Goal: Task Accomplishment & Management: Complete application form

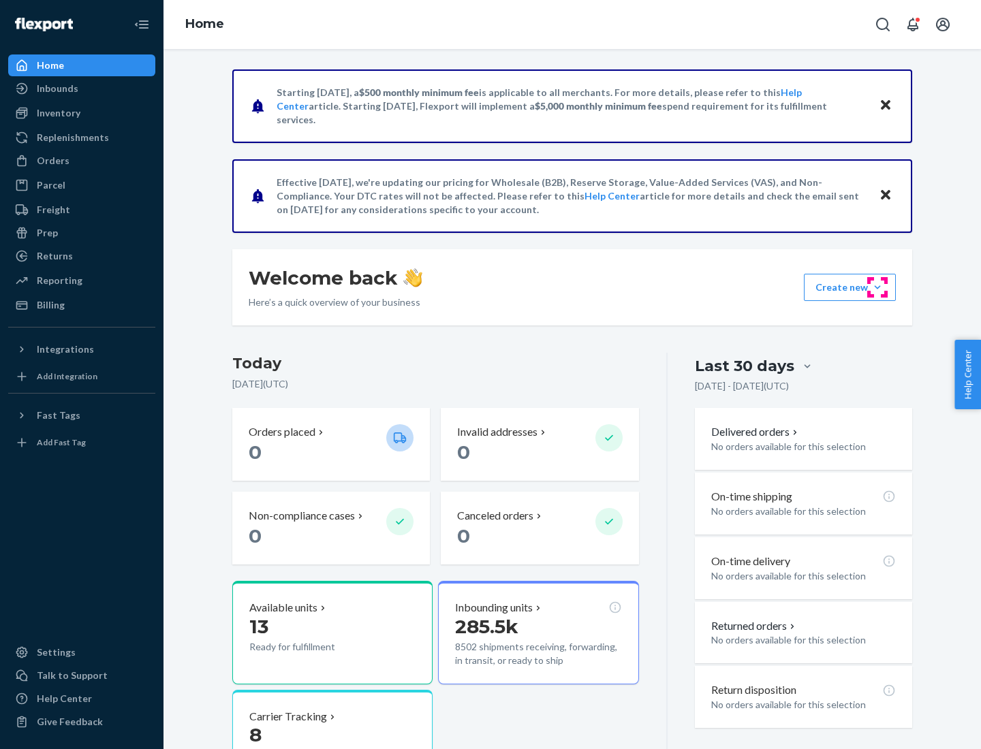
click at [877, 287] on button "Create new Create new inbound Create new order Create new product" at bounding box center [850, 287] width 92 height 27
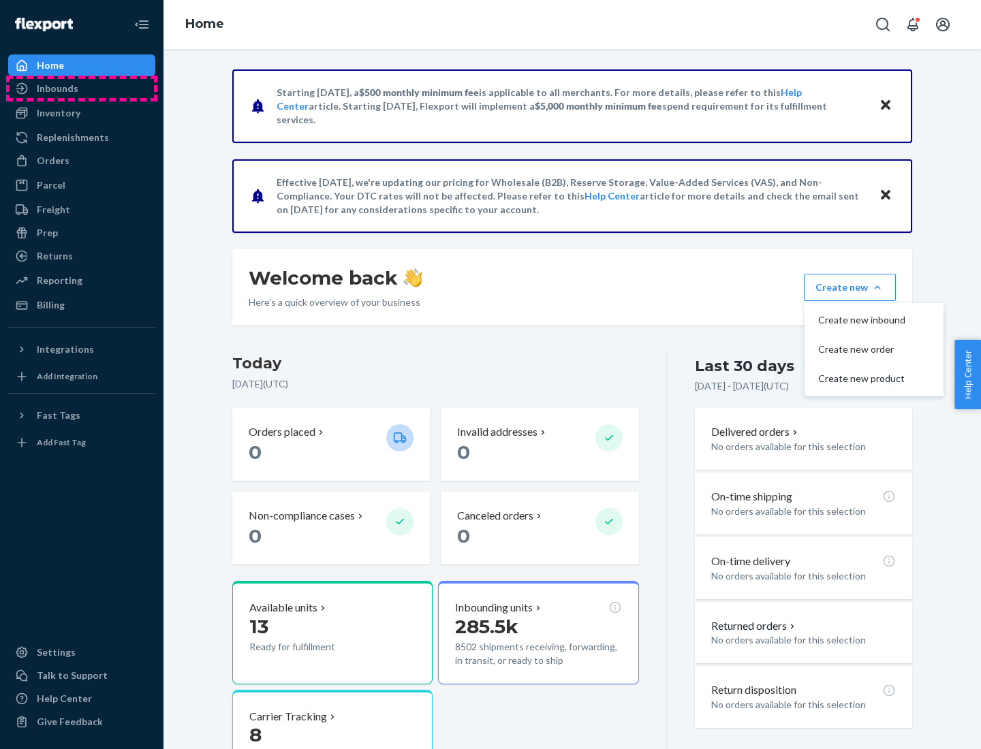
click at [82, 89] on div "Inbounds" at bounding box center [82, 88] width 144 height 19
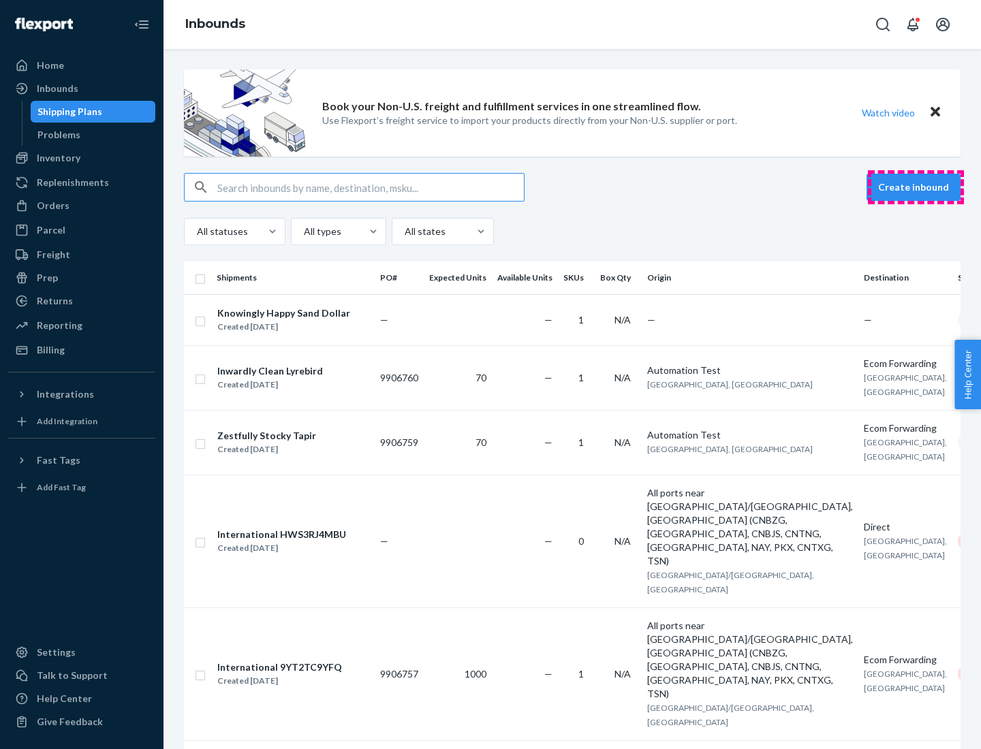
click at [915, 187] on button "Create inbound" at bounding box center [913, 187] width 94 height 27
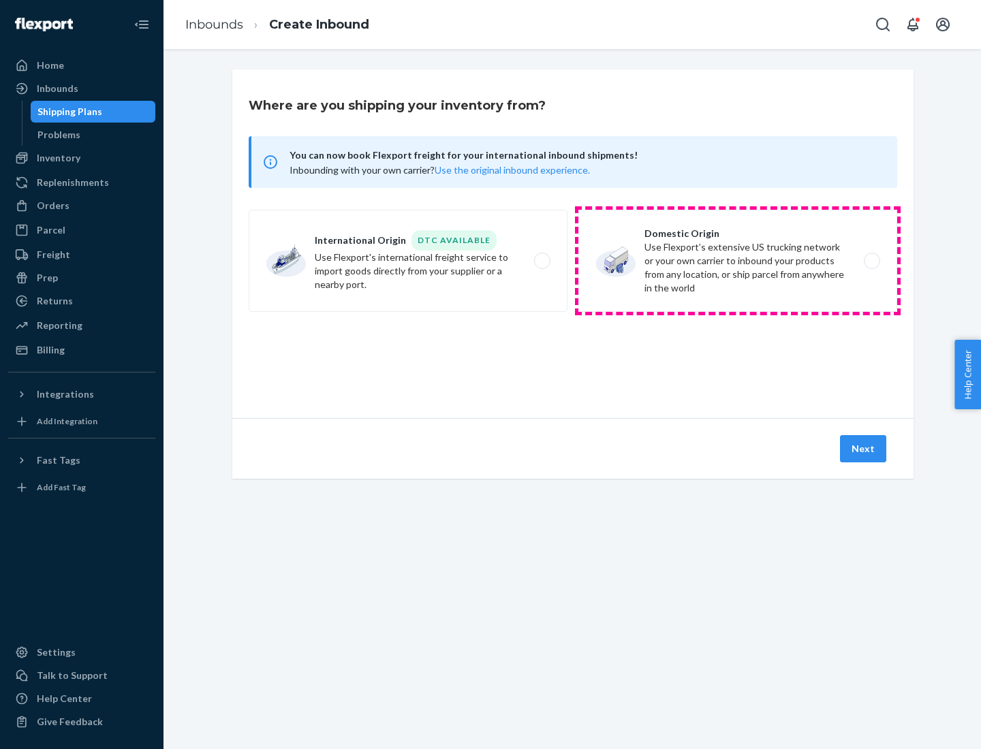
click at [738, 261] on label "Domestic Origin Use Flexport’s extensive US trucking network or your own carrie…" at bounding box center [737, 261] width 319 height 102
click at [871, 261] on input "Domestic Origin Use Flexport’s extensive US trucking network or your own carrie…" at bounding box center [875, 261] width 9 height 9
radio input "true"
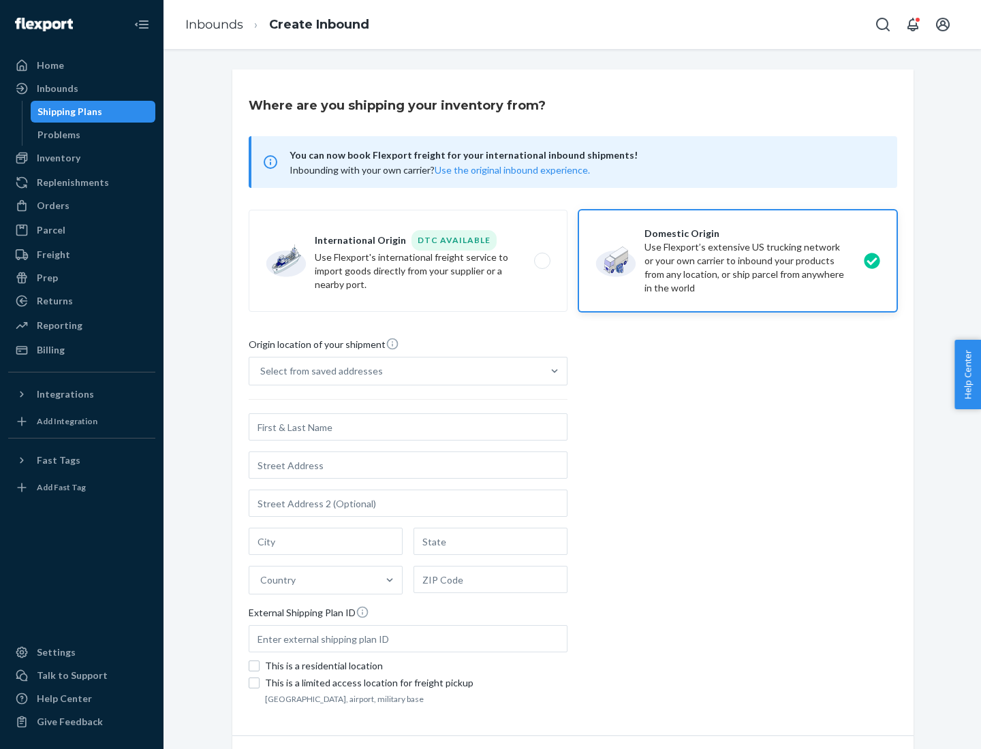
click at [318, 371] on div "Select from saved addresses" at bounding box center [321, 371] width 123 height 14
click at [262, 371] on input "Select from saved addresses" at bounding box center [260, 371] width 1 height 14
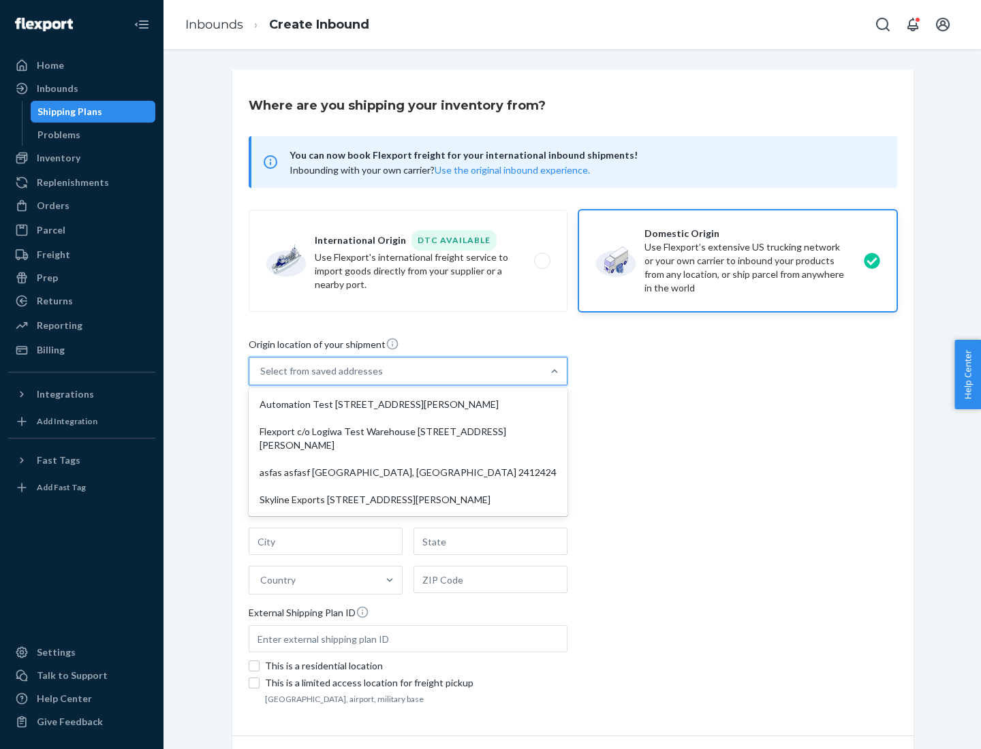
scroll to position [5, 0]
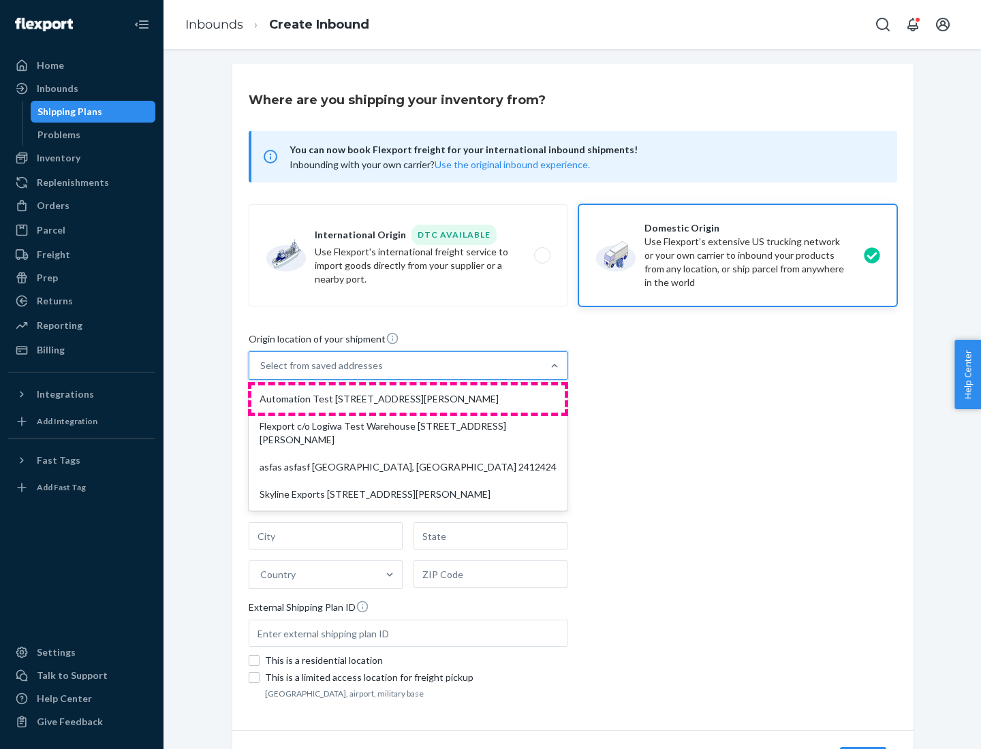
click at [408, 399] on div "Automation Test [STREET_ADDRESS][PERSON_NAME]" at bounding box center [407, 399] width 313 height 27
click at [262, 373] on input "option Automation Test [STREET_ADDRESS][PERSON_NAME] focused, 1 of 4. 4 results…" at bounding box center [260, 366] width 1 height 14
type input "Automation Test"
type input "9th Floor"
type input "[GEOGRAPHIC_DATA]"
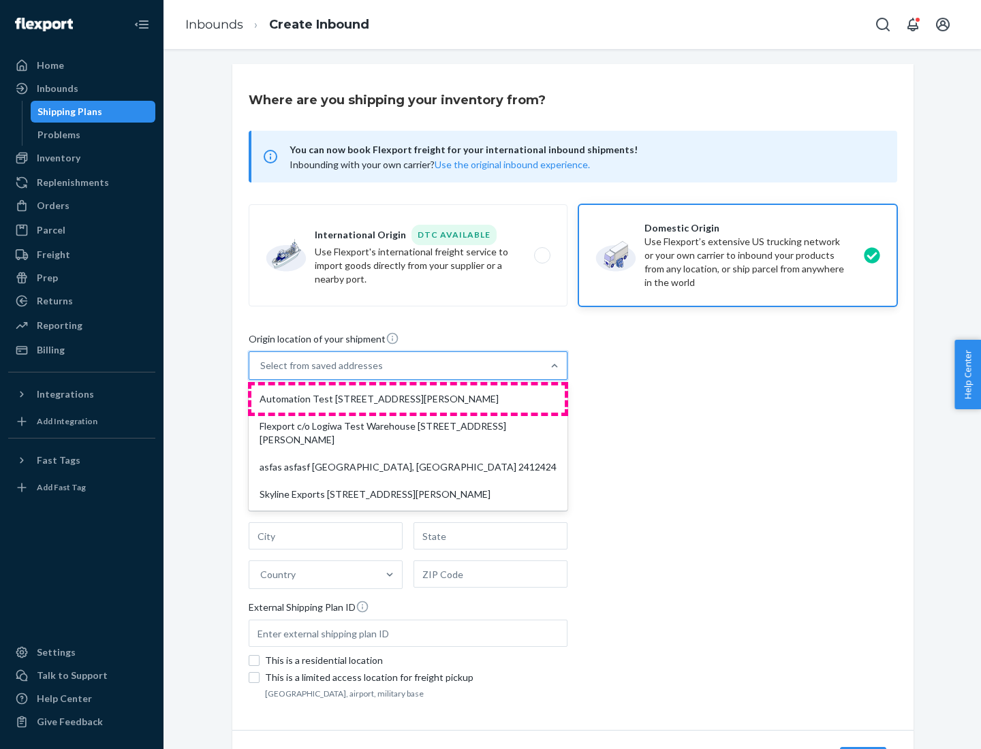
type input "CA"
type input "94104"
type input "[STREET_ADDRESS][PERSON_NAME]"
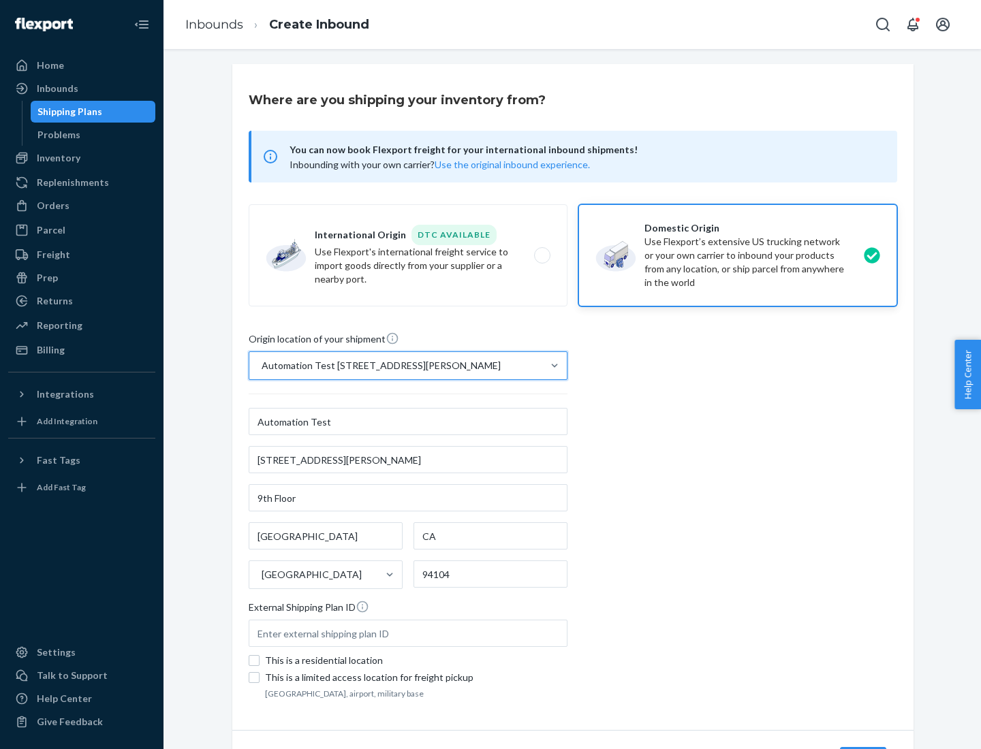
scroll to position [80, 0]
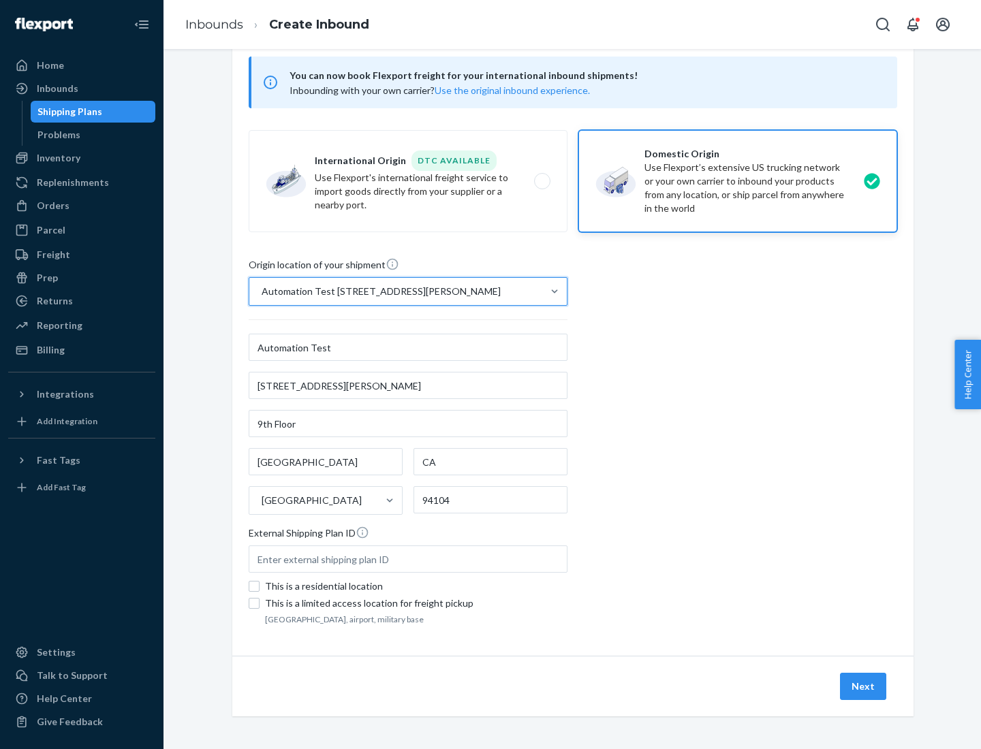
click at [864, 687] on button "Next" at bounding box center [863, 686] width 46 height 27
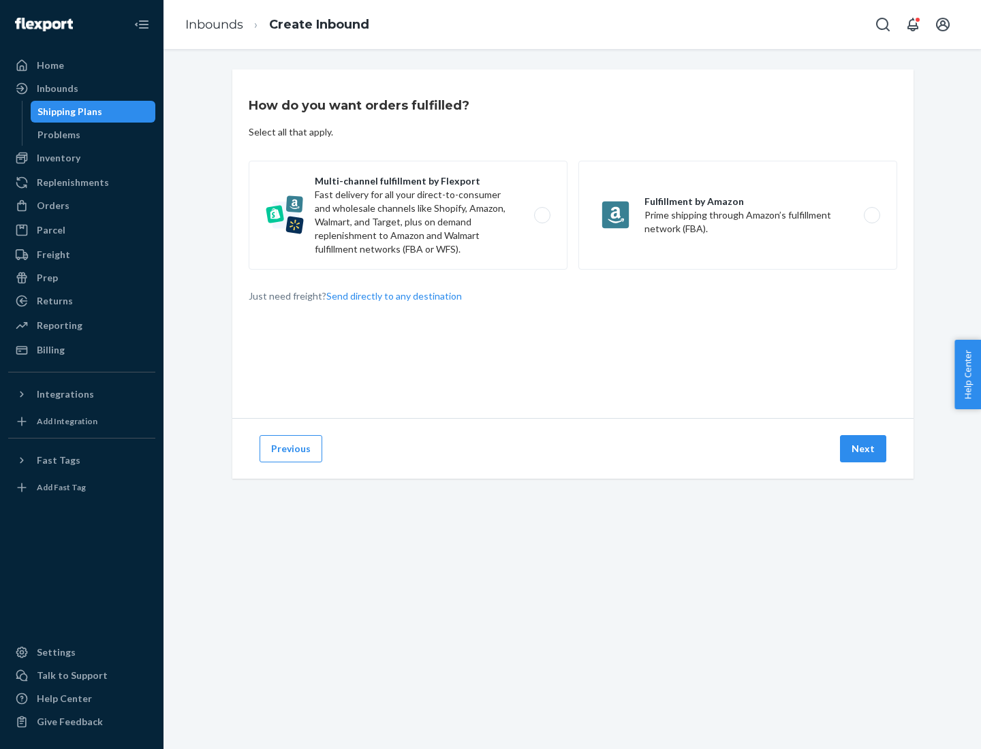
click at [408, 215] on label "Multi-channel fulfillment by Flexport Fast delivery for all your direct-to-cons…" at bounding box center [408, 215] width 319 height 109
click at [541, 215] on input "Multi-channel fulfillment by Flexport Fast delivery for all your direct-to-cons…" at bounding box center [545, 215] width 9 height 9
radio input "true"
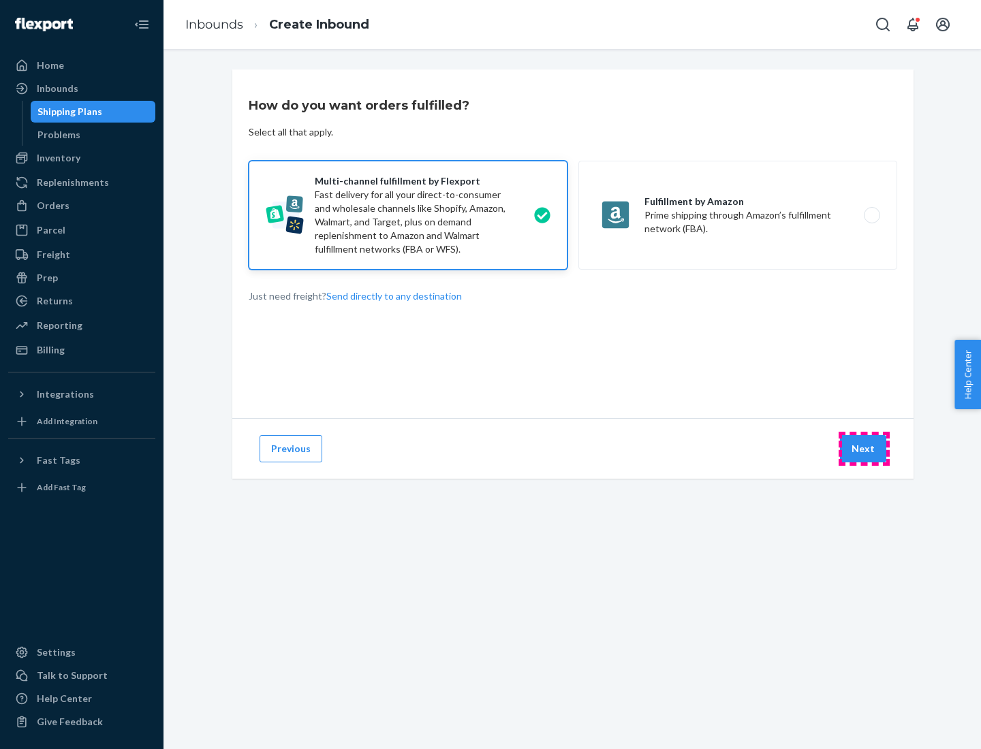
click at [864, 449] on button "Next" at bounding box center [863, 448] width 46 height 27
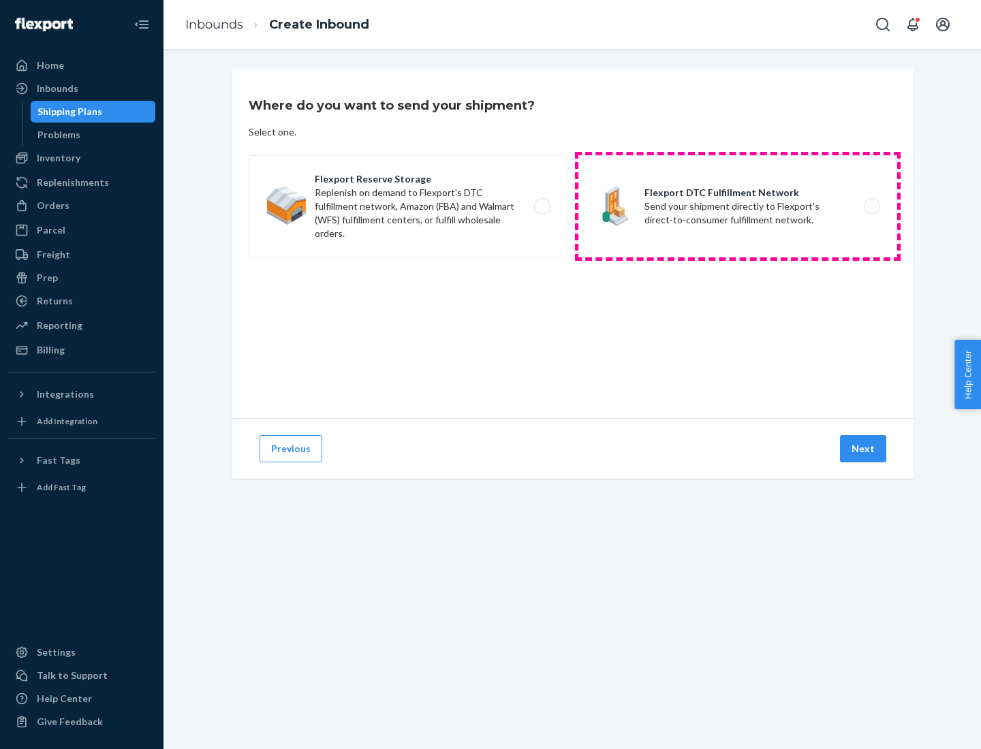
click at [738, 206] on label "Flexport DTC Fulfillment Network Send your shipment directly to Flexport's dire…" at bounding box center [737, 206] width 319 height 102
click at [871, 206] on input "Flexport DTC Fulfillment Network Send your shipment directly to Flexport's dire…" at bounding box center [875, 206] width 9 height 9
radio input "true"
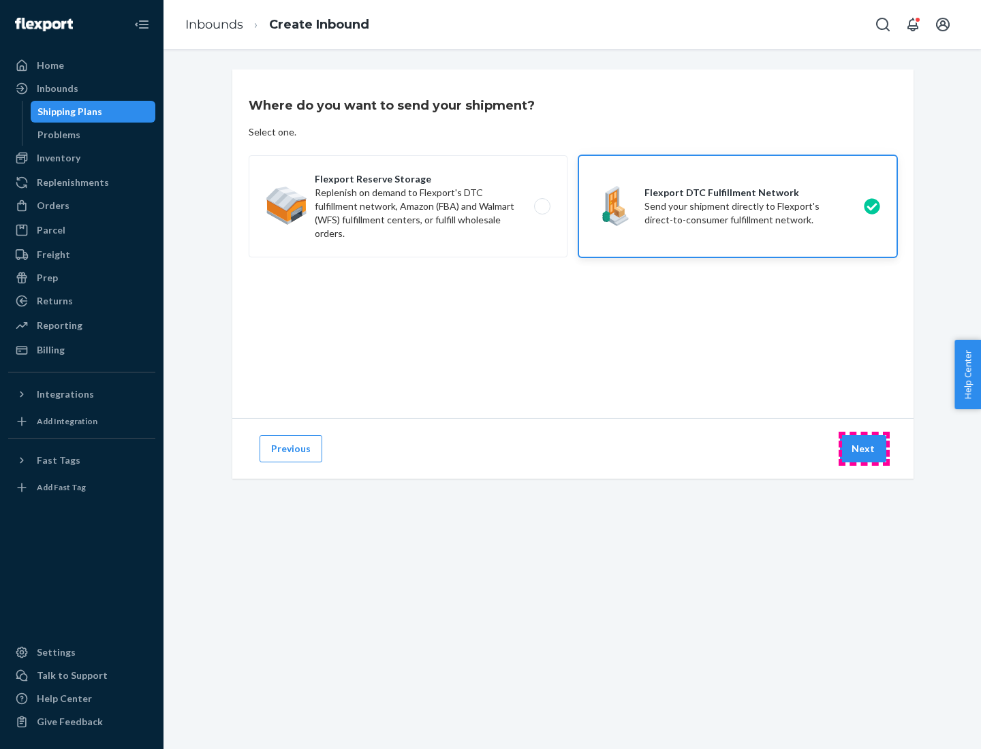
click at [864, 449] on button "Next" at bounding box center [863, 448] width 46 height 27
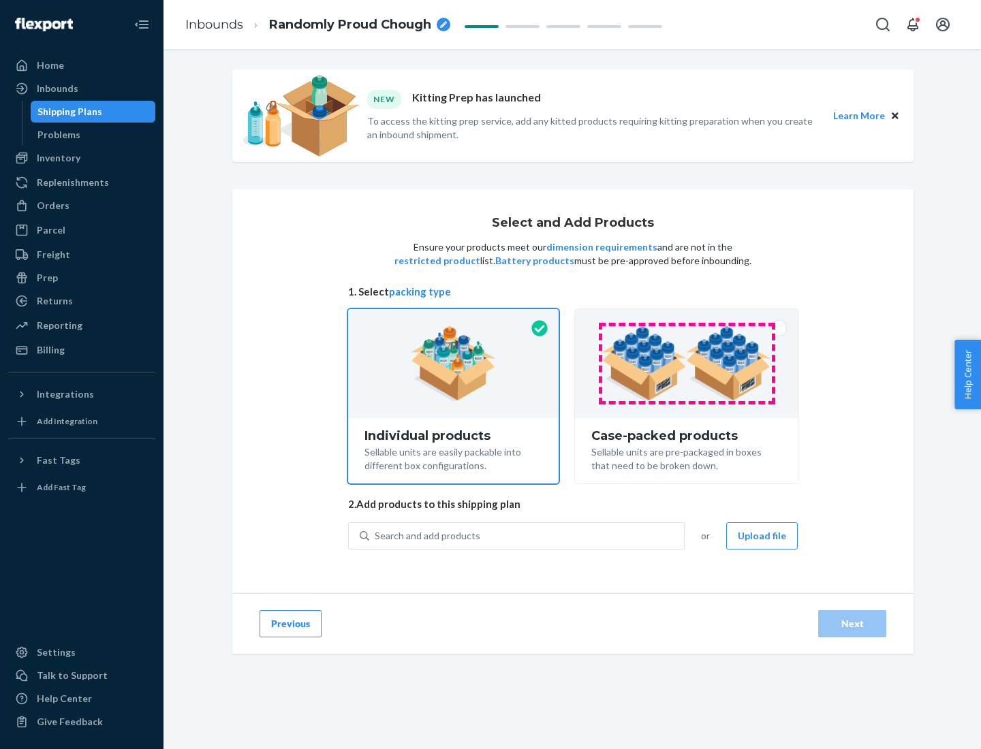
click at [687, 364] on img at bounding box center [686, 363] width 170 height 75
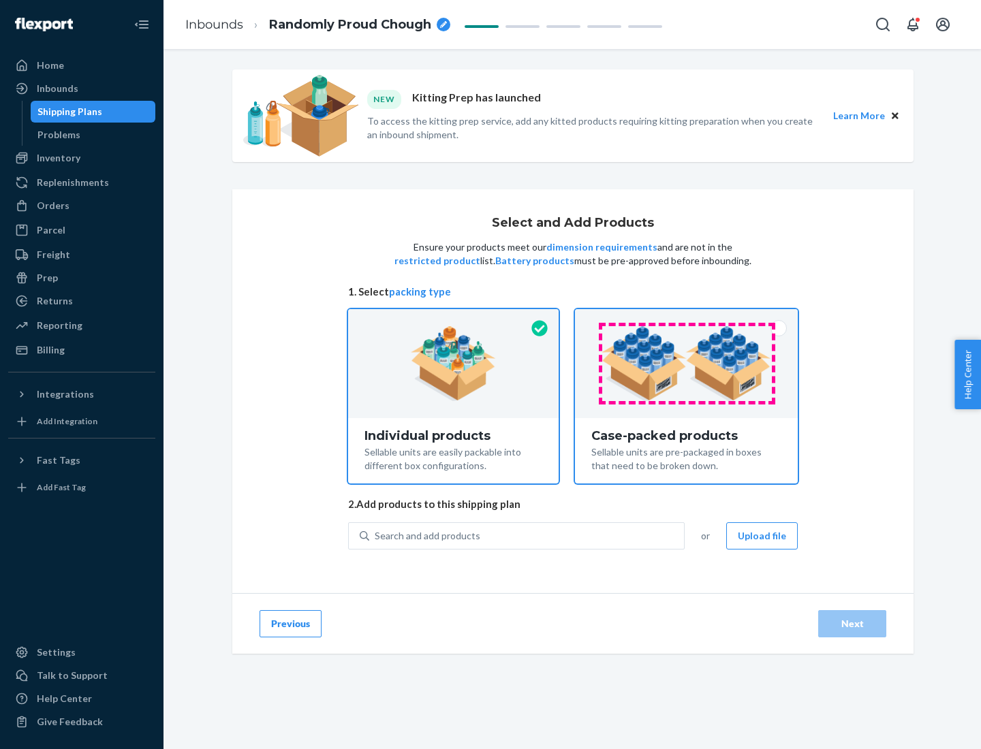
click at [687, 318] on input "Case-packed products Sellable units are pre-packaged in boxes that need to be b…" at bounding box center [686, 313] width 9 height 9
radio input "true"
radio input "false"
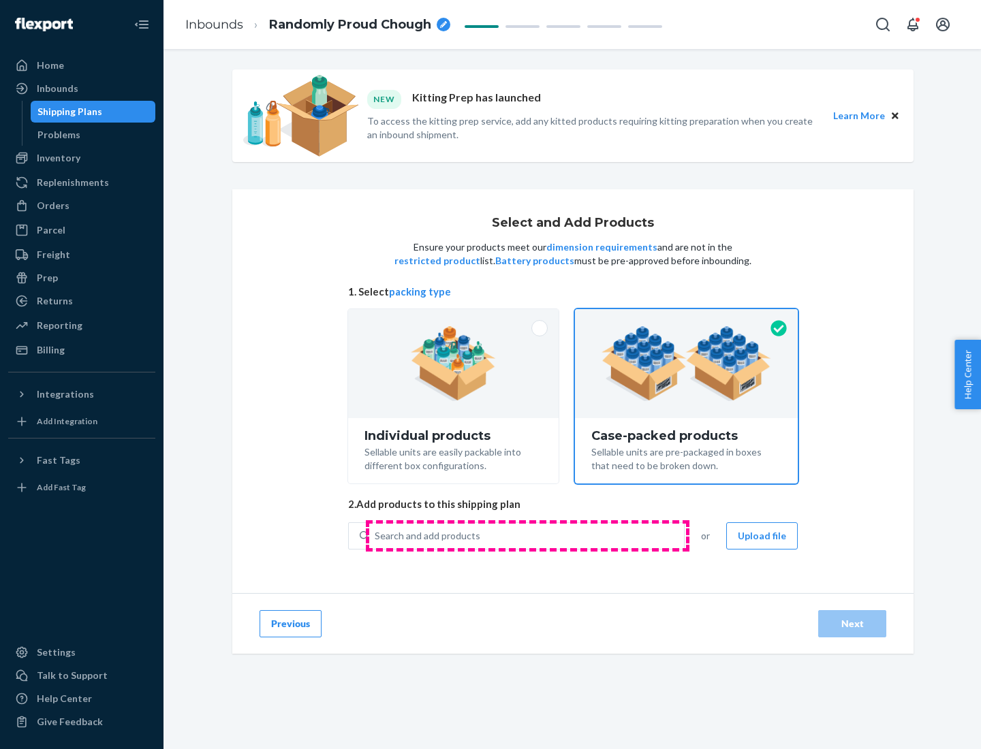
click at [527, 535] on div "Search and add products" at bounding box center [526, 536] width 315 height 25
click at [376, 535] on input "Search and add products" at bounding box center [375, 536] width 1 height 14
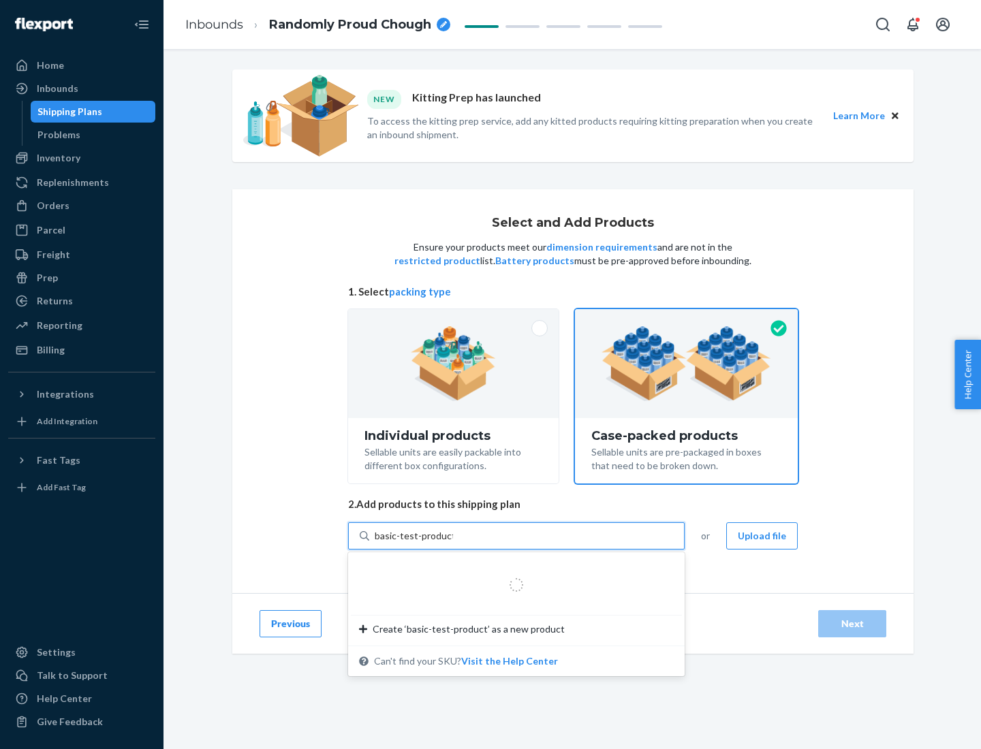
type input "basic-test-product-1"
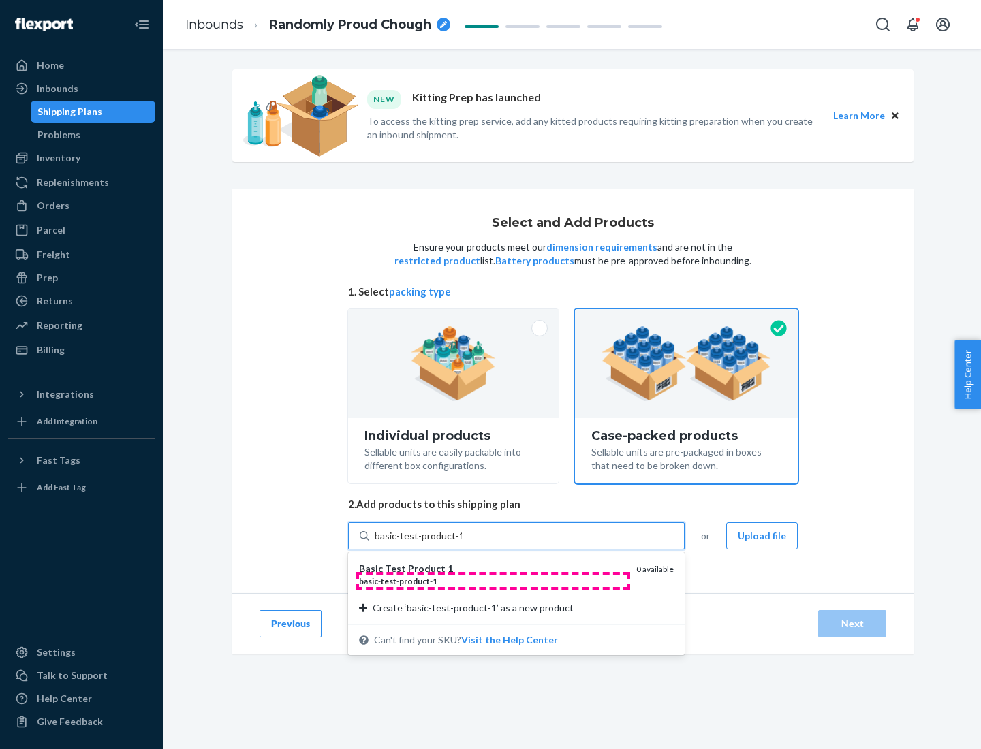
click at [492, 581] on div "basic - test - product - 1" at bounding box center [492, 582] width 266 height 12
click at [462, 543] on input "basic-test-product-1" at bounding box center [418, 536] width 87 height 14
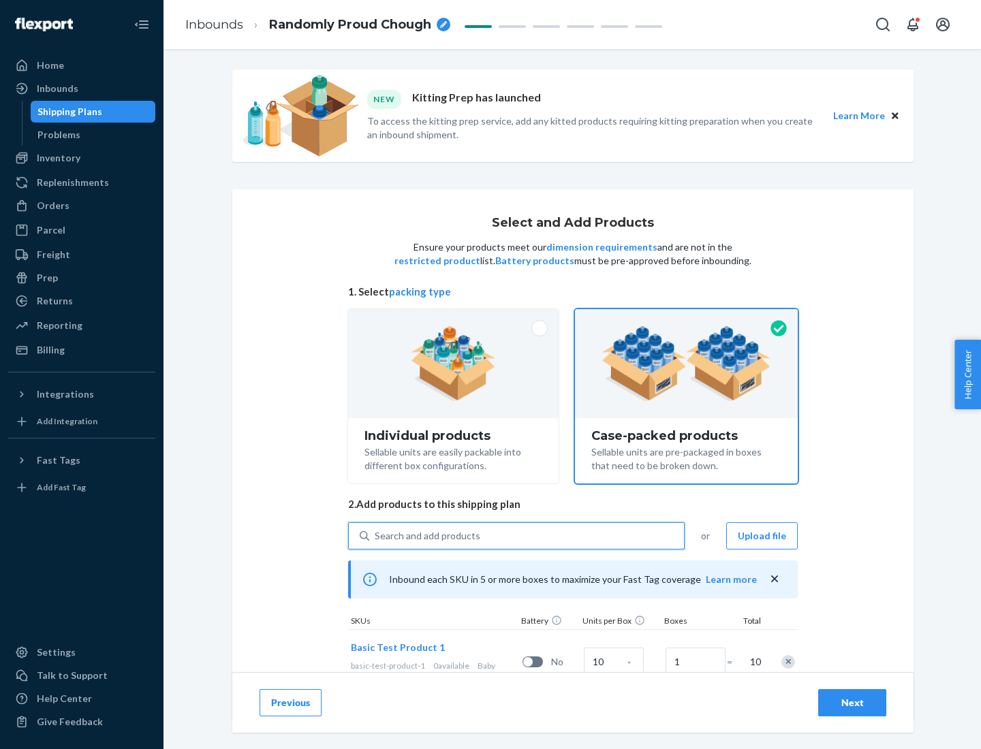
scroll to position [49, 0]
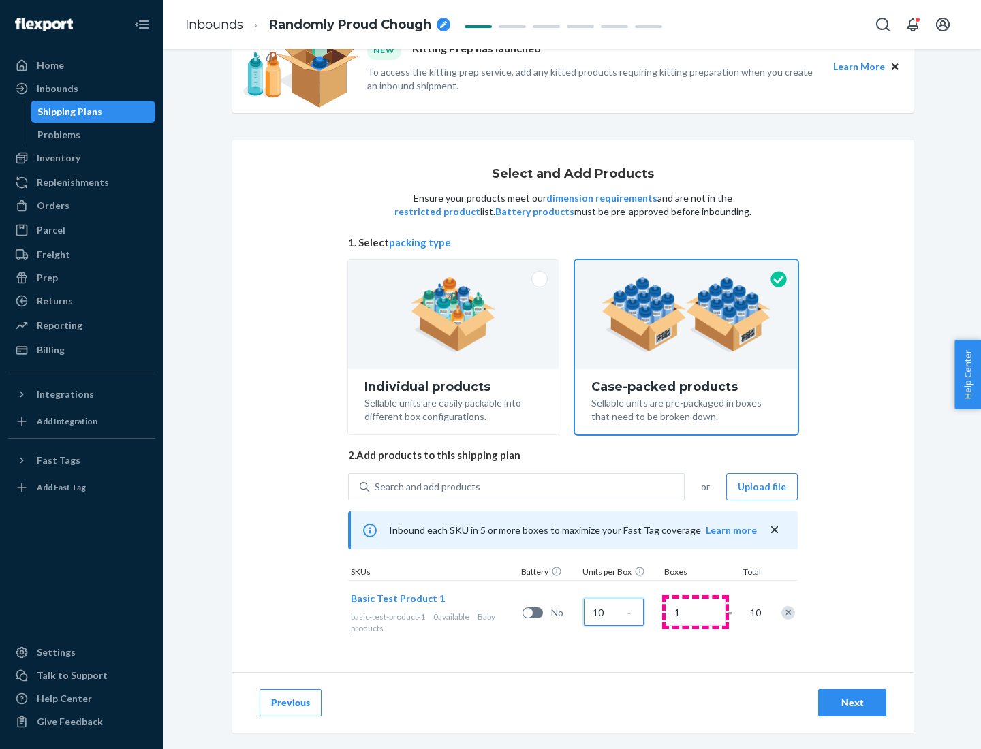
type input "10"
type input "7"
click at [852, 703] on div "Next" at bounding box center [852, 703] width 45 height 14
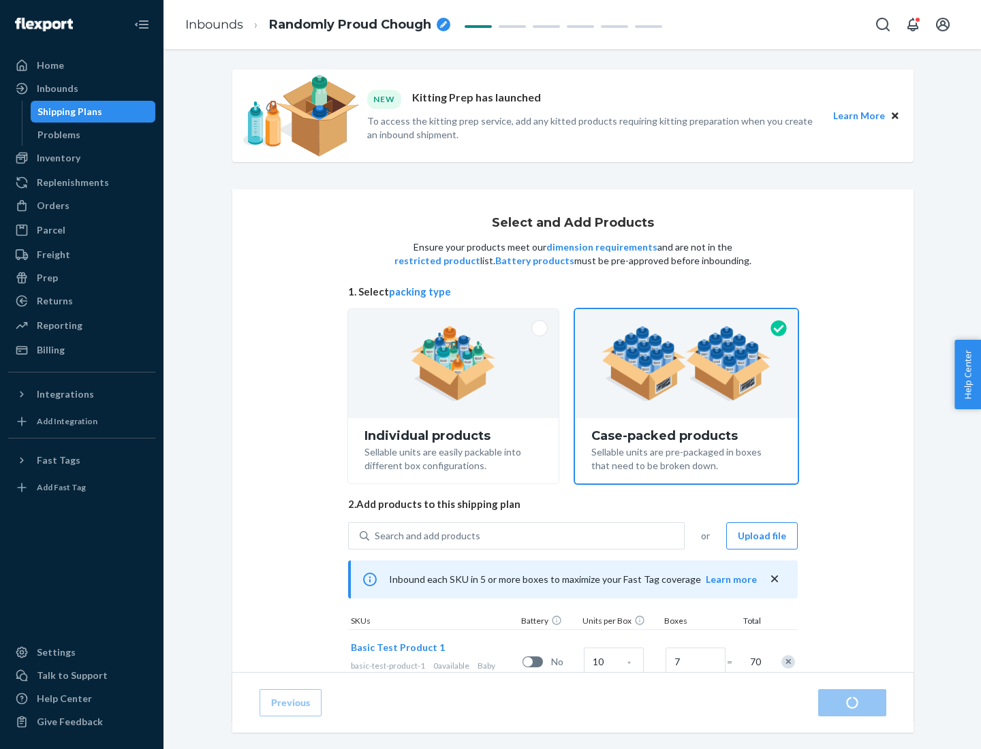
radio input "true"
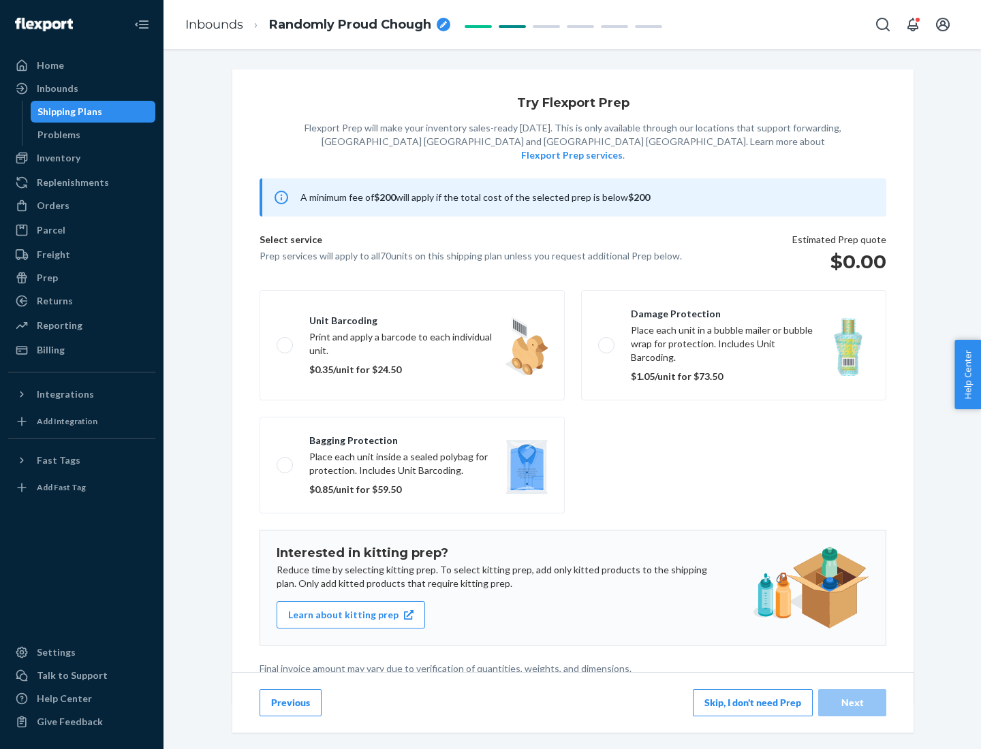
scroll to position [3, 0]
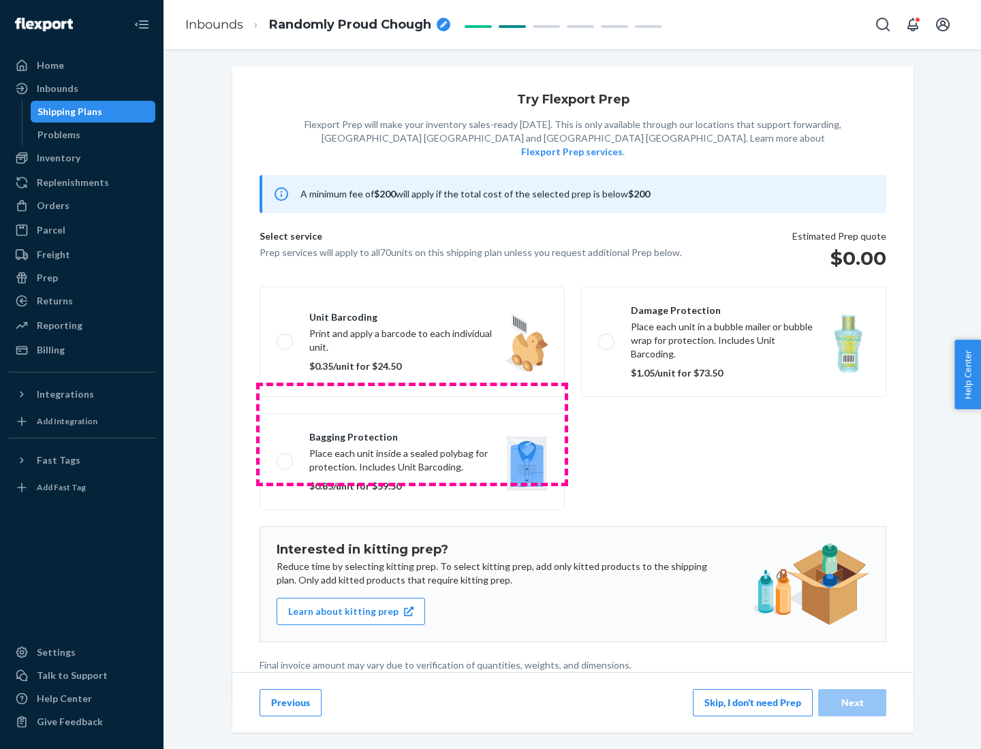
click at [412, 434] on label "Bagging protection Place each unit inside a sealed polybag for protection. Incl…" at bounding box center [411, 461] width 305 height 97
click at [285, 457] on input "Bagging protection Place each unit inside a sealed polybag for protection. Incl…" at bounding box center [281, 461] width 9 height 9
checkbox input "true"
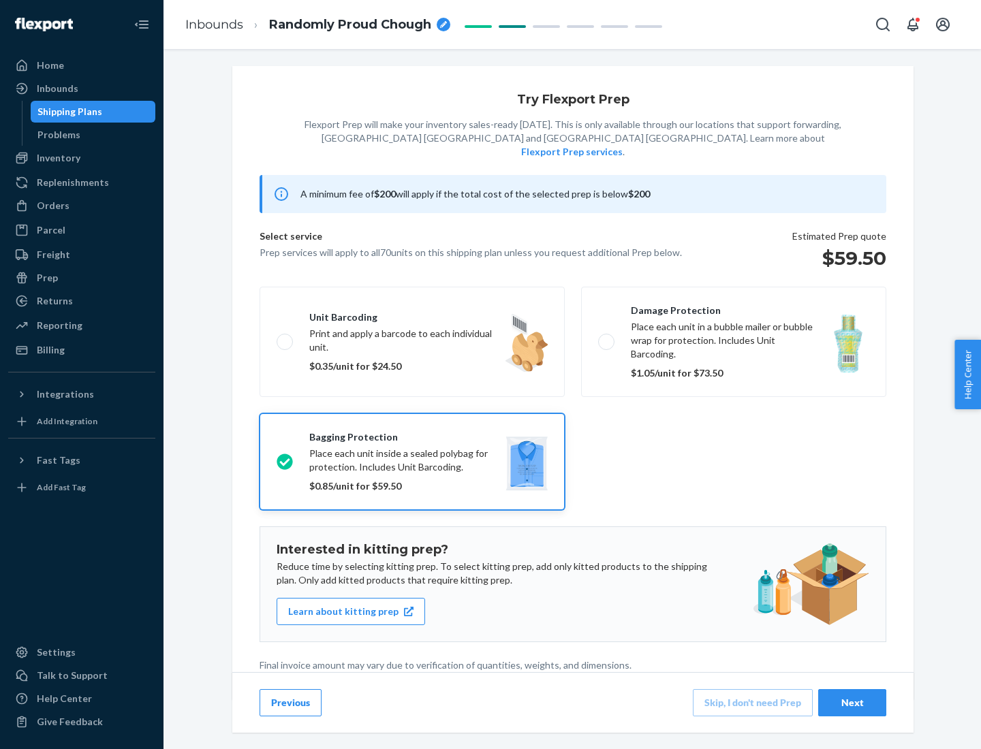
click at [852, 702] on div "Next" at bounding box center [852, 703] width 45 height 14
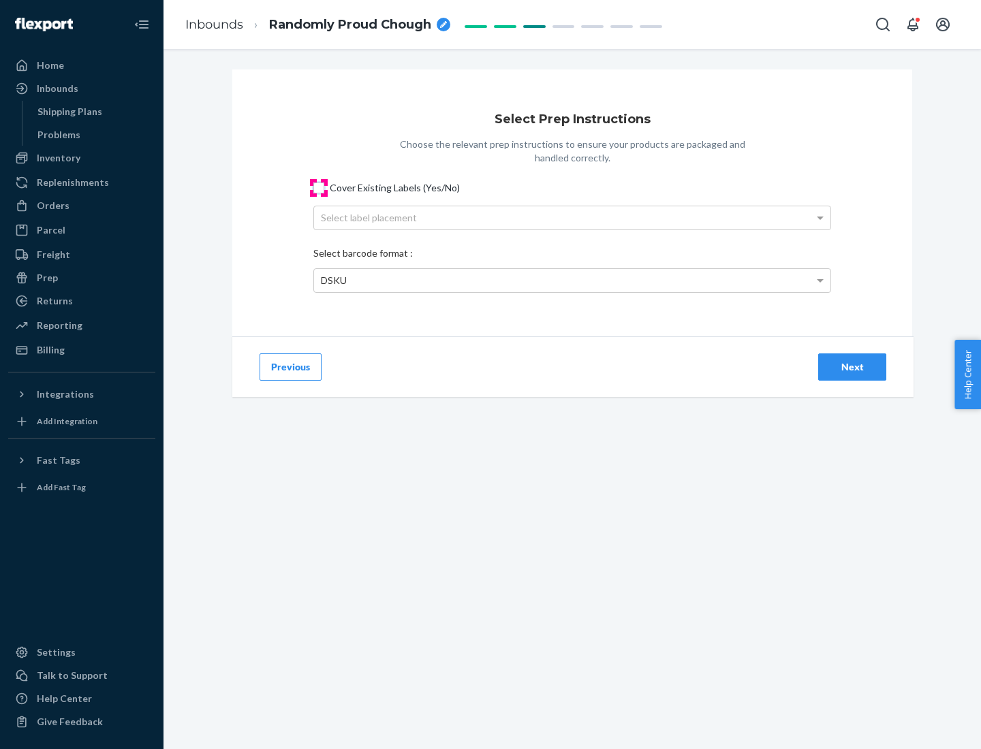
click at [319, 187] on input "Cover Existing Labels (Yes/No)" at bounding box center [318, 188] width 11 height 11
checkbox input "true"
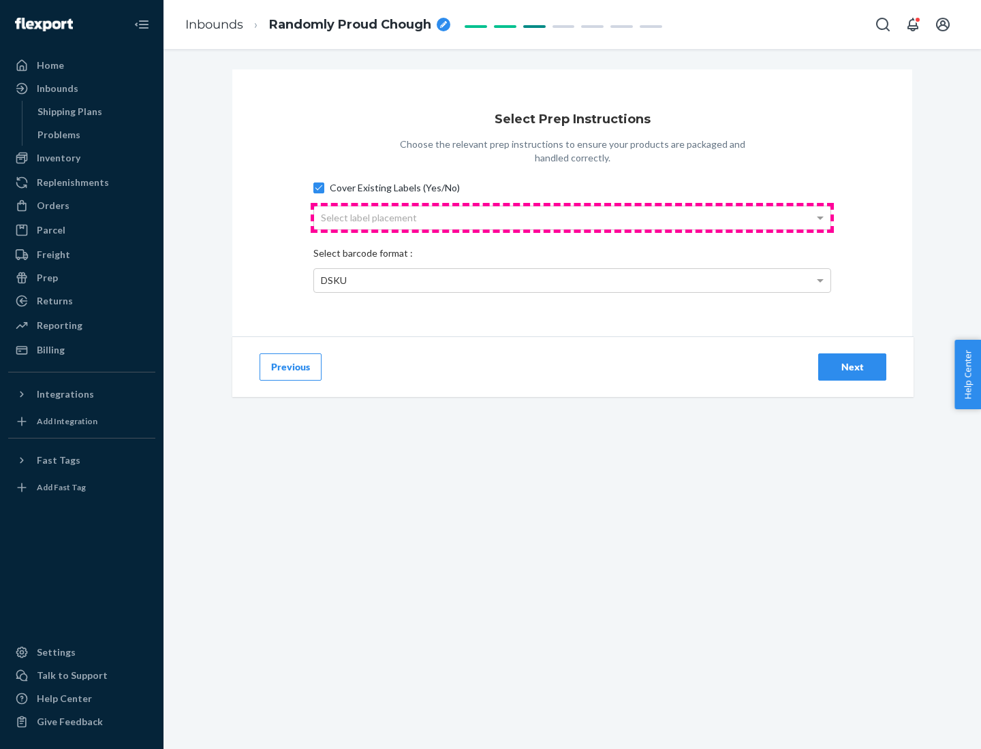
click at [572, 217] on div "Select label placement" at bounding box center [572, 217] width 516 height 23
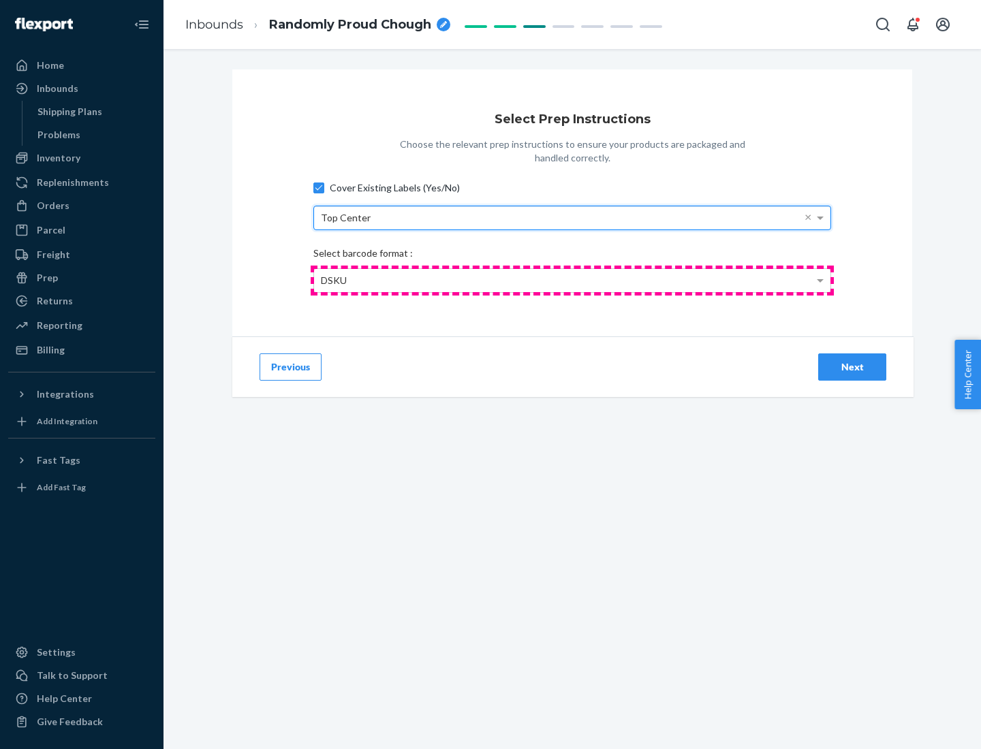
click at [572, 280] on div "DSKU" at bounding box center [572, 280] width 516 height 23
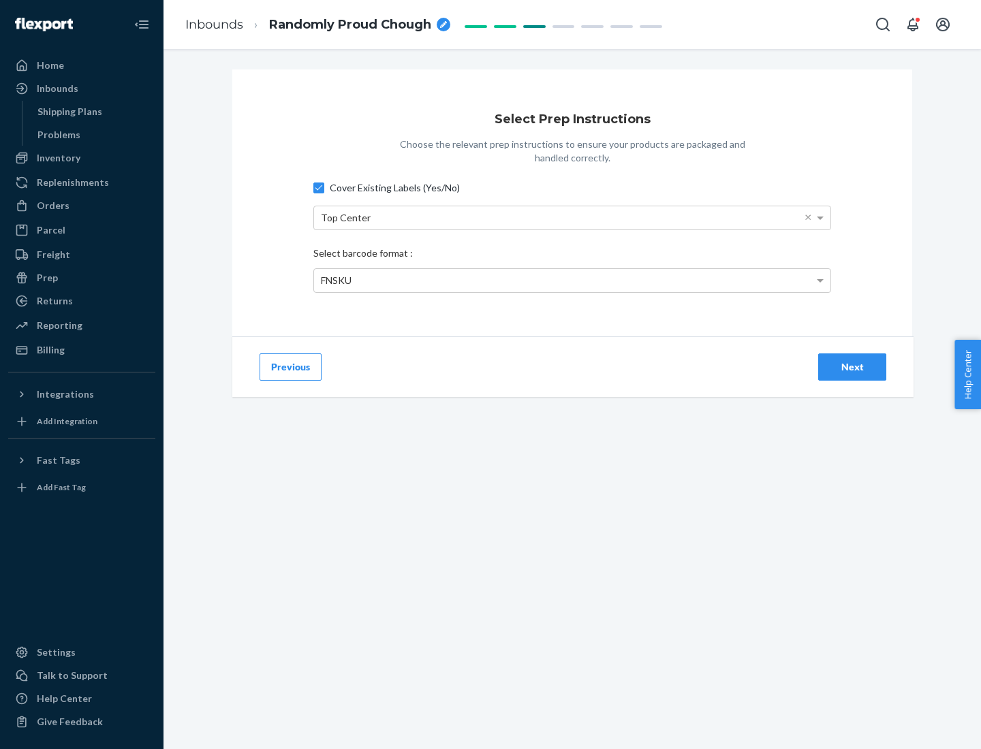
click at [852, 366] on div "Next" at bounding box center [852, 367] width 45 height 14
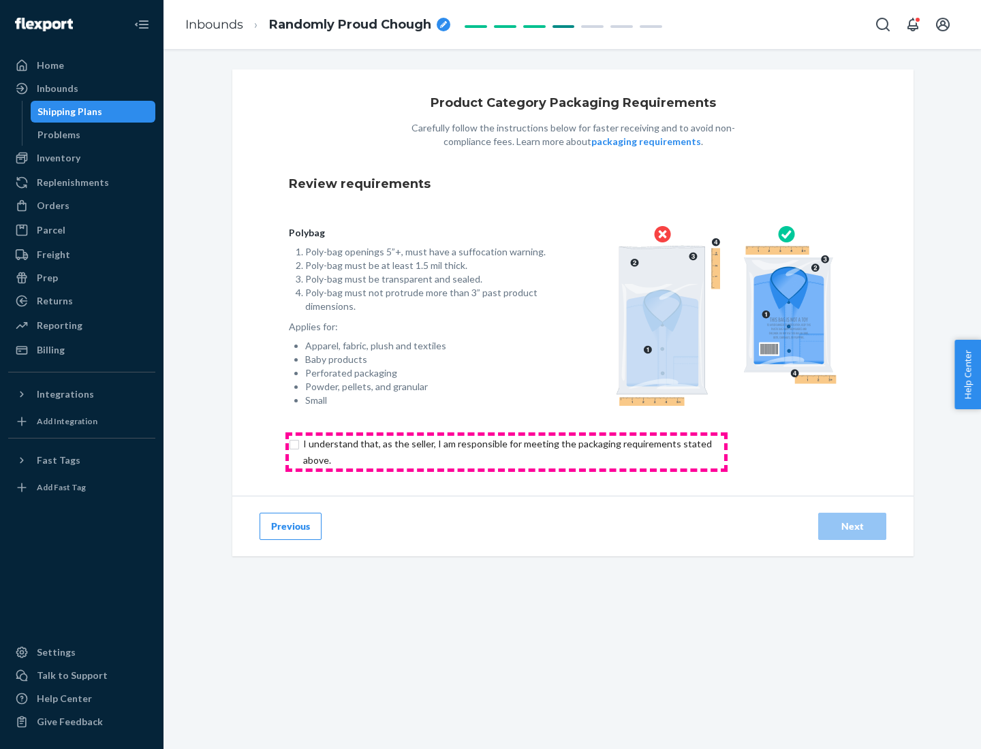
click at [506, 452] on input "checkbox" at bounding box center [515, 452] width 453 height 33
checkbox input "true"
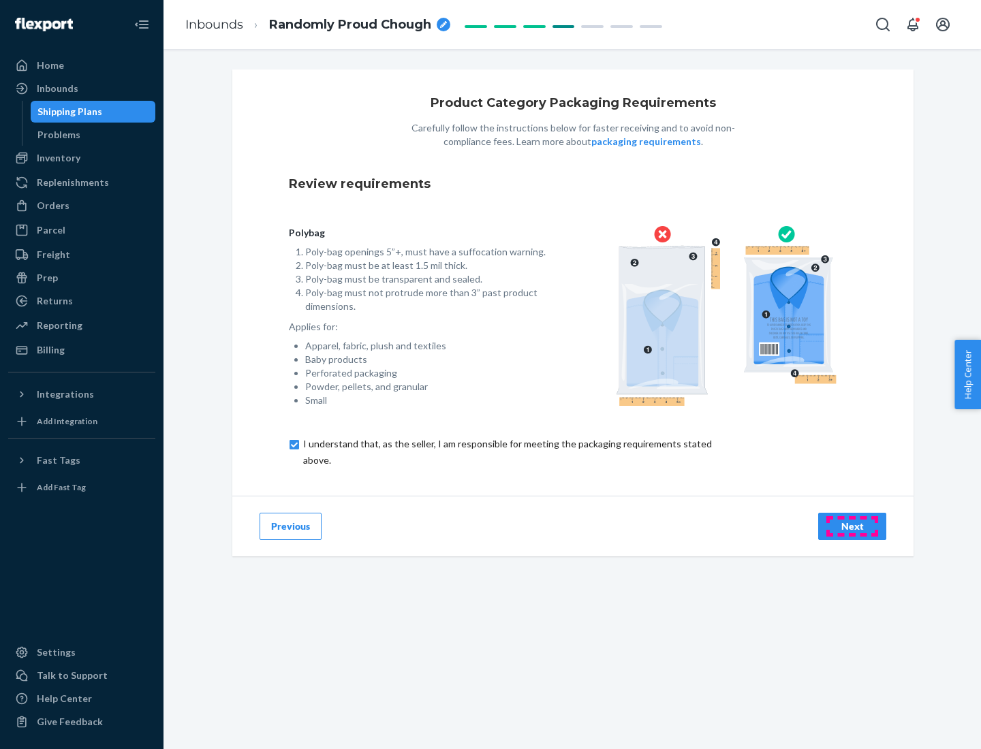
click at [852, 526] on div "Next" at bounding box center [852, 527] width 45 height 14
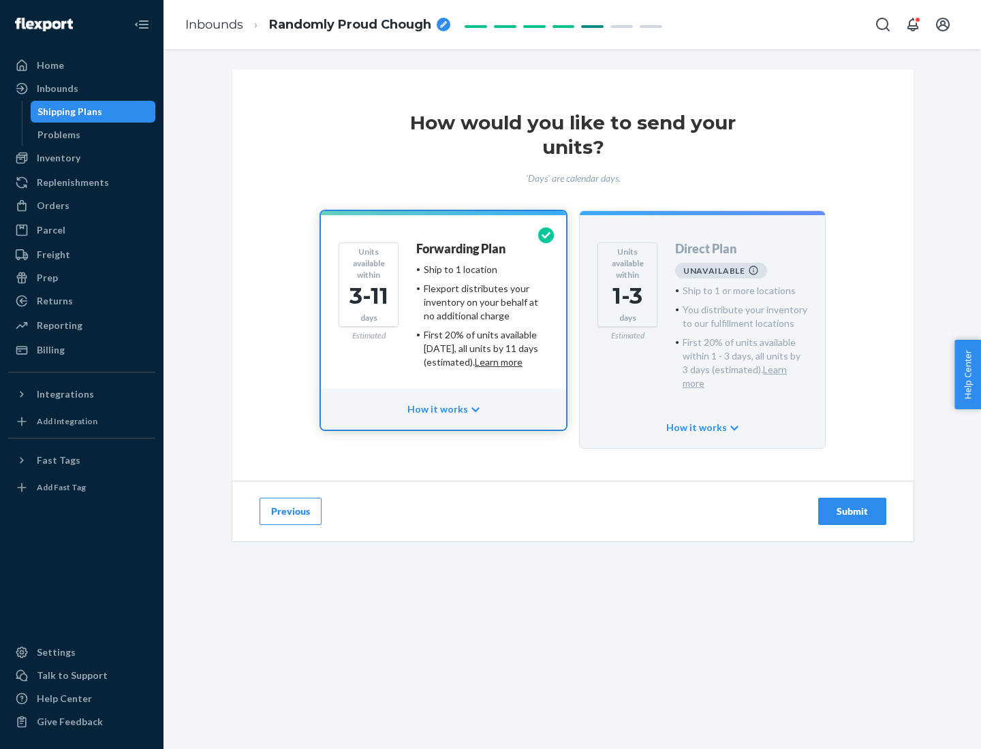
click at [462, 249] on h4 "Forwarding Plan" at bounding box center [460, 249] width 89 height 14
click at [852, 505] on div "Submit" at bounding box center [852, 512] width 45 height 14
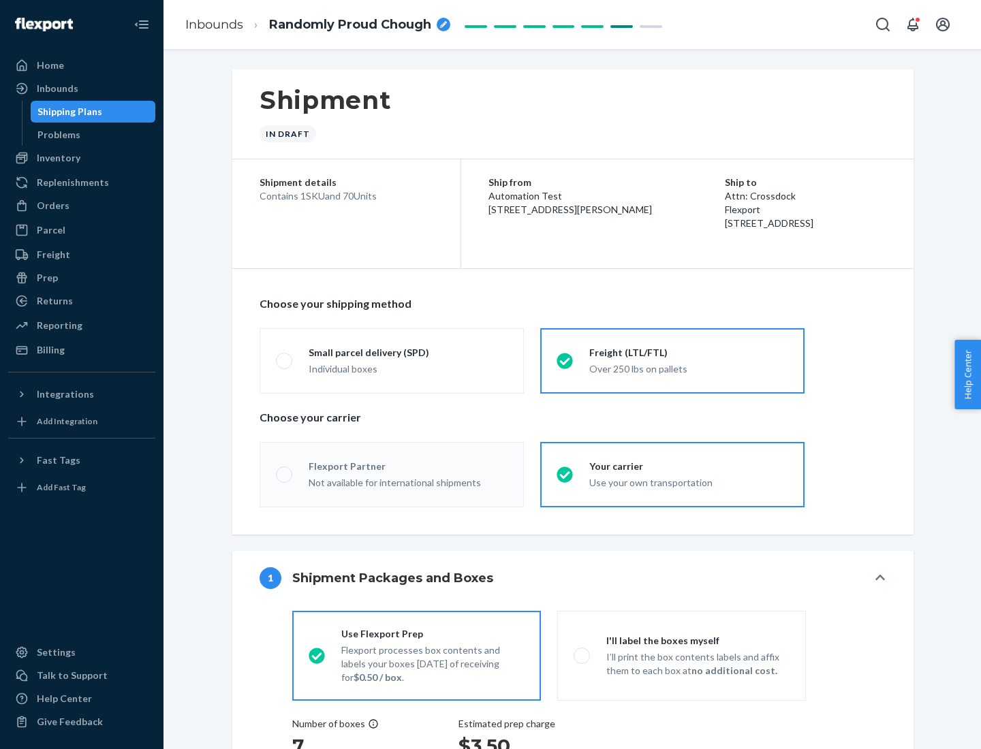
radio input "true"
radio input "false"
radio input "true"
radio input "false"
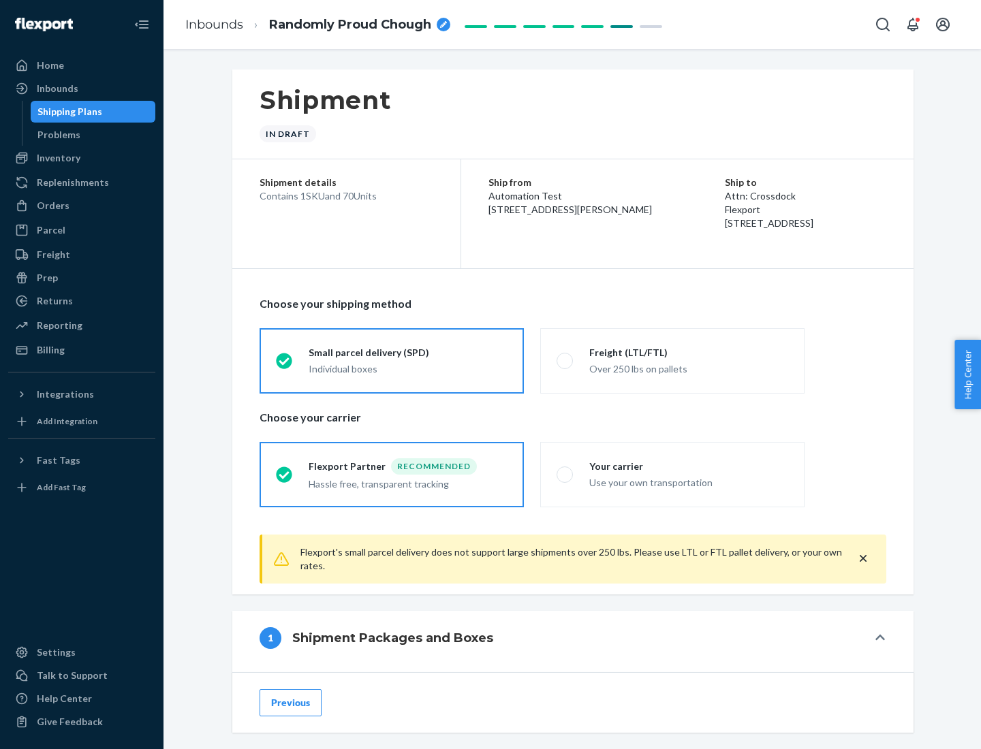
click at [672, 360] on div "Over 250 lbs on pallets" at bounding box center [688, 368] width 199 height 16
click at [565, 360] on input "Freight (LTL/FTL) Over 250 lbs on pallets" at bounding box center [560, 360] width 9 height 9
radio input "true"
radio input "false"
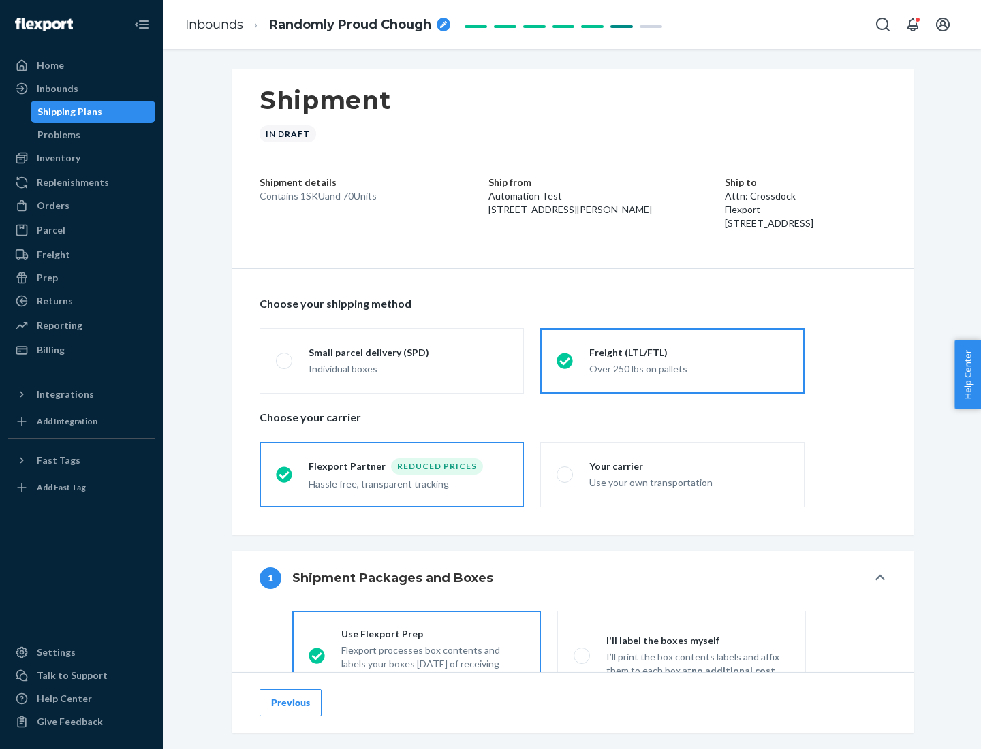
scroll to position [76, 0]
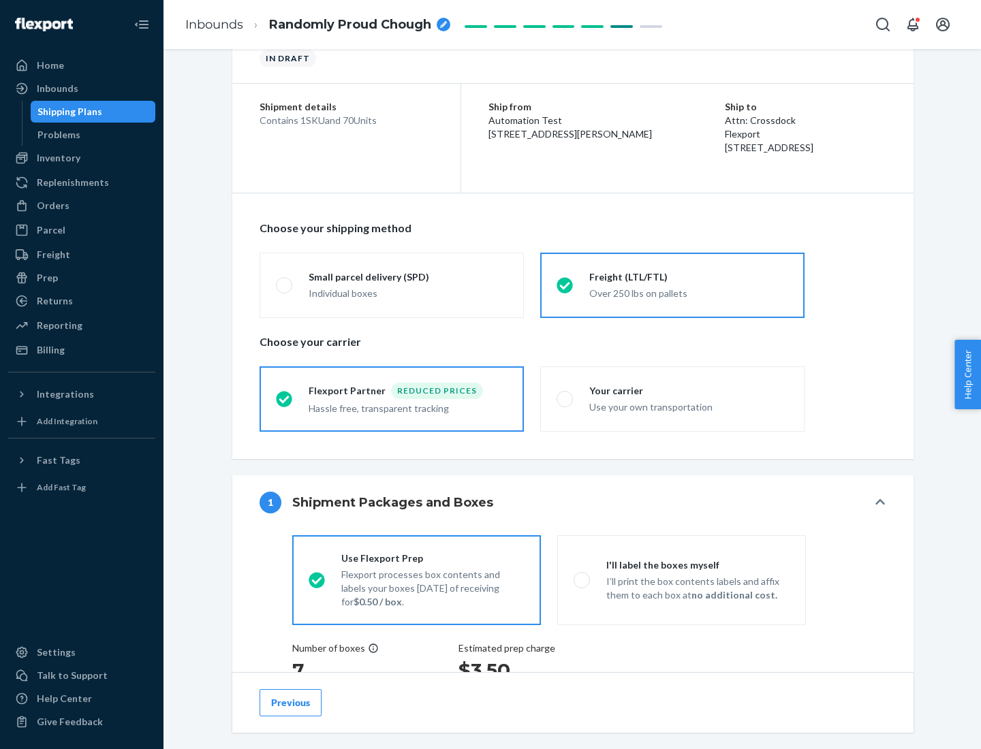
click at [672, 398] on div "Use your own transportation" at bounding box center [688, 406] width 199 height 16
click at [565, 398] on input "Your carrier Use your own transportation" at bounding box center [560, 398] width 9 height 9
radio input "true"
radio input "false"
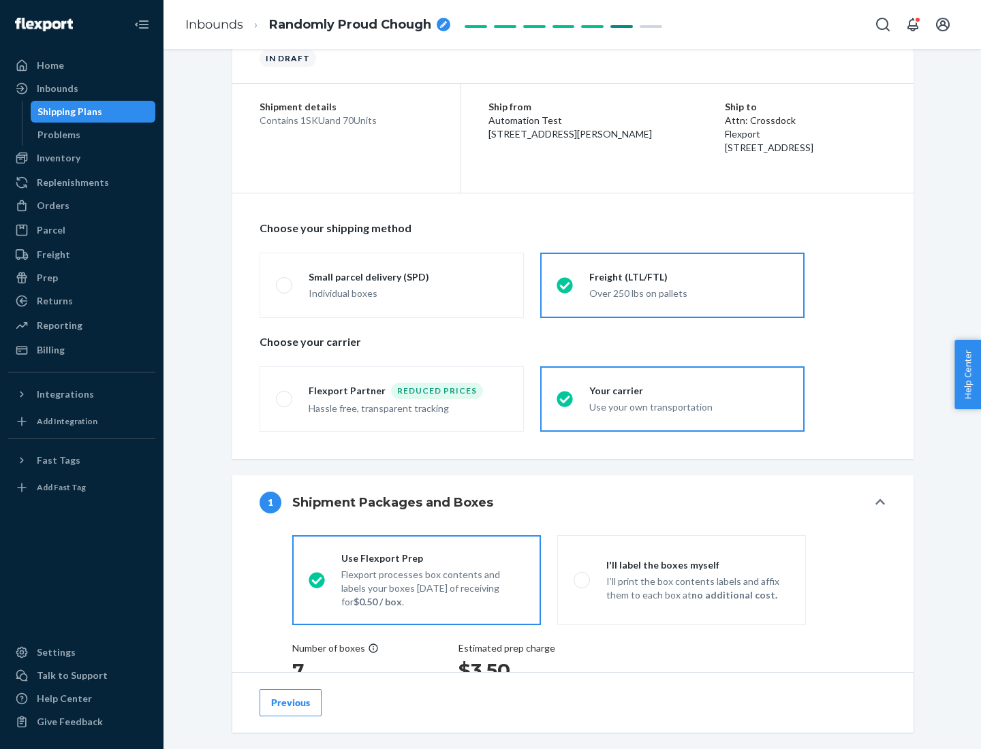
scroll to position [257, 0]
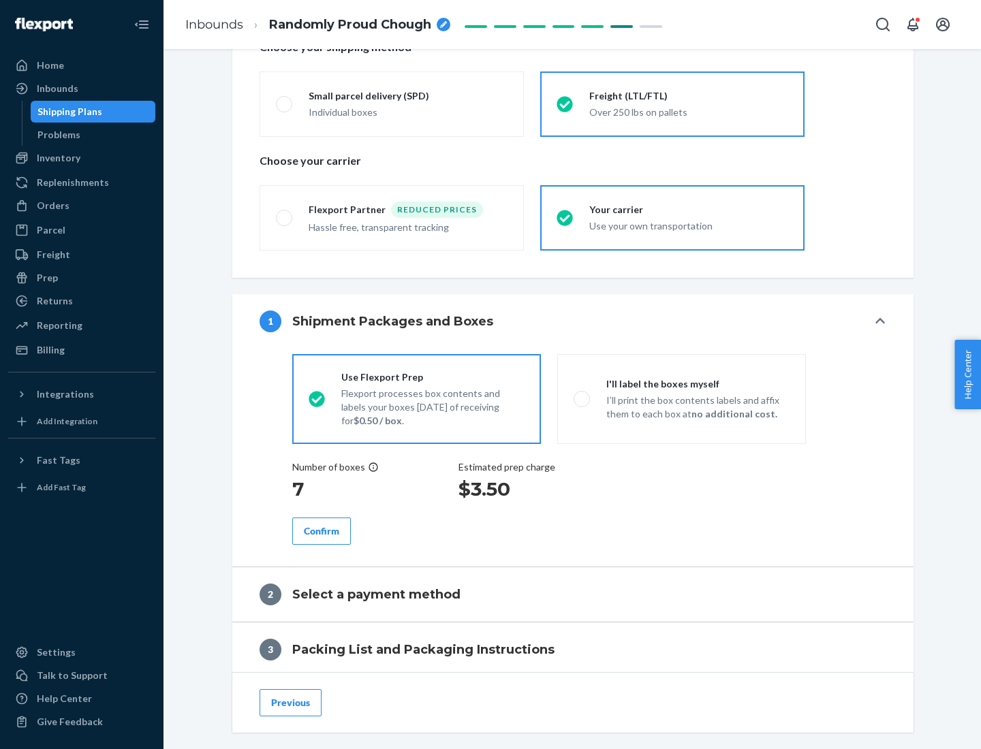
click at [681, 398] on p "I’ll print the box contents labels and affix them to each box at no additional …" at bounding box center [697, 407] width 183 height 27
click at [582, 398] on input "I'll label the boxes myself I’ll print the box contents labels and affix them t…" at bounding box center [577, 398] width 9 height 9
radio input "true"
radio input "false"
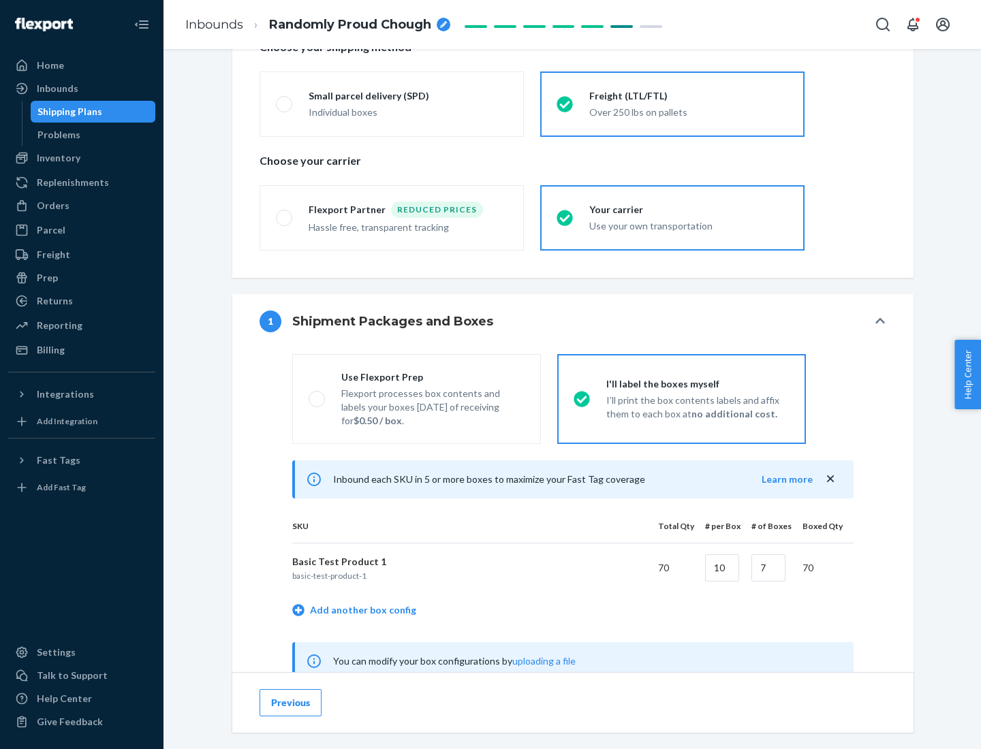
scroll to position [426, 0]
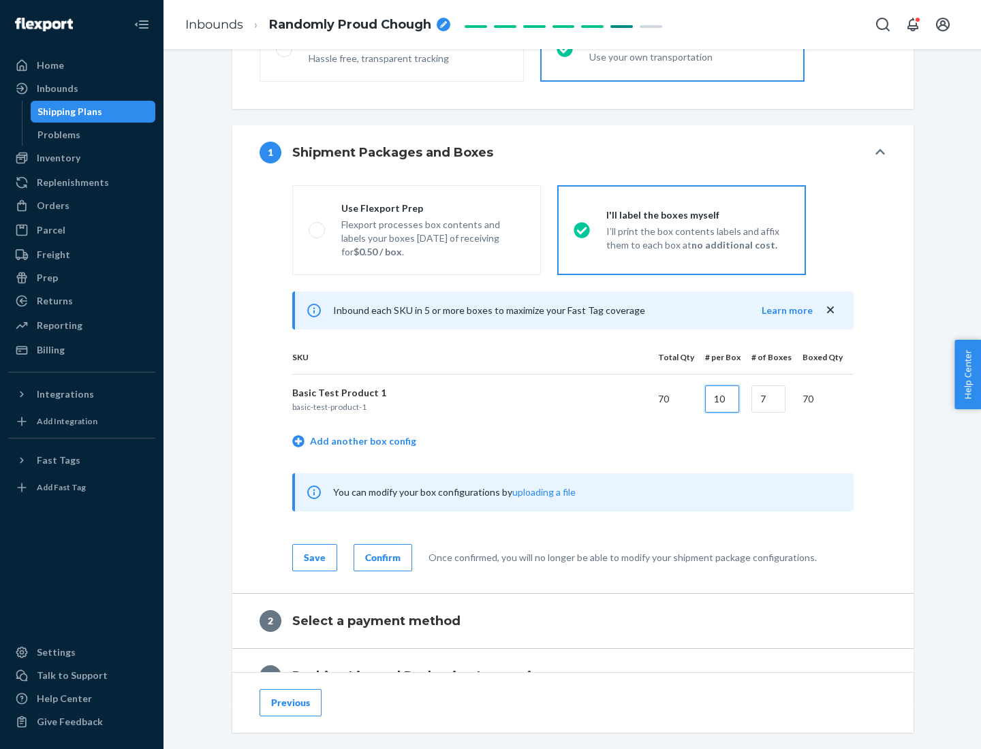
type input "10"
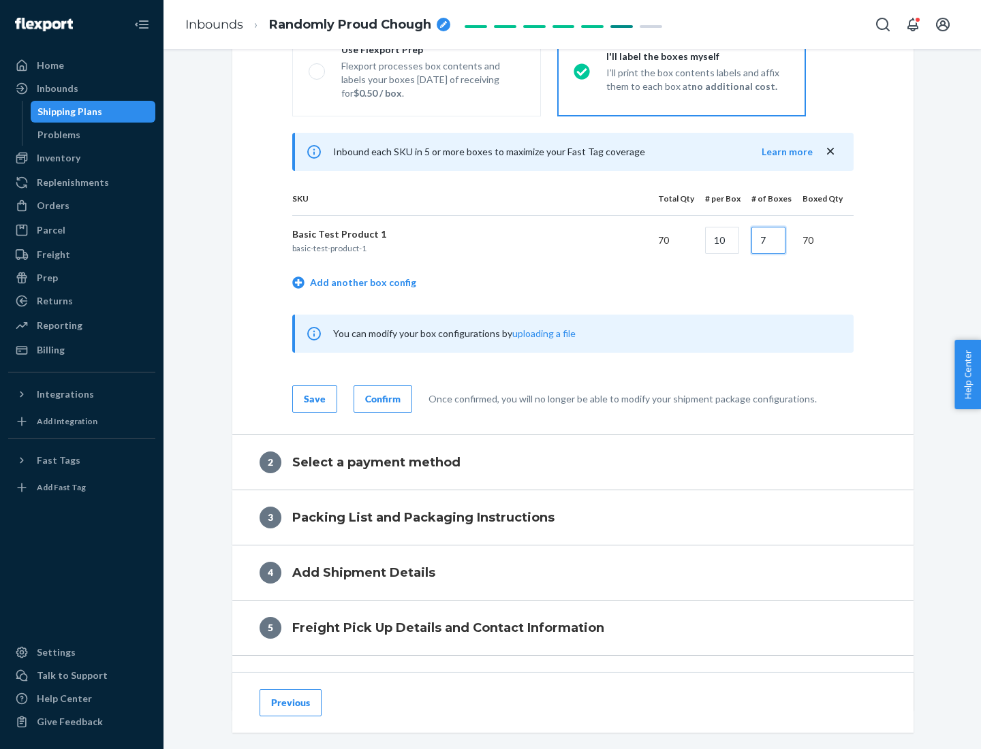
type input "7"
click at [381, 398] on div "Confirm" at bounding box center [382, 399] width 35 height 14
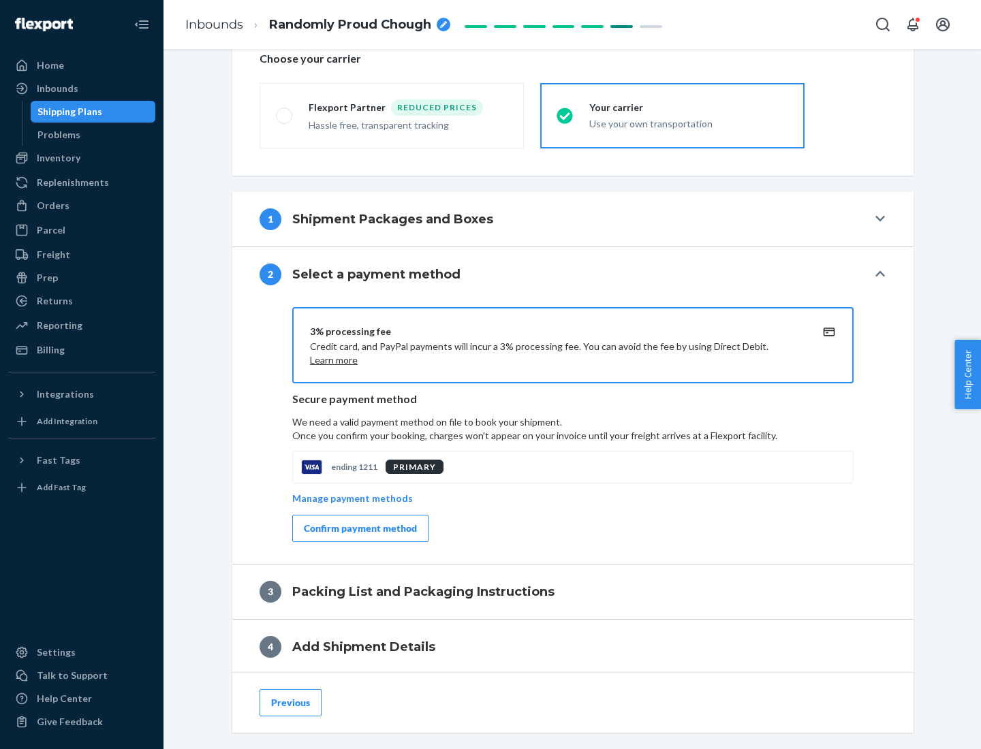
scroll to position [488, 0]
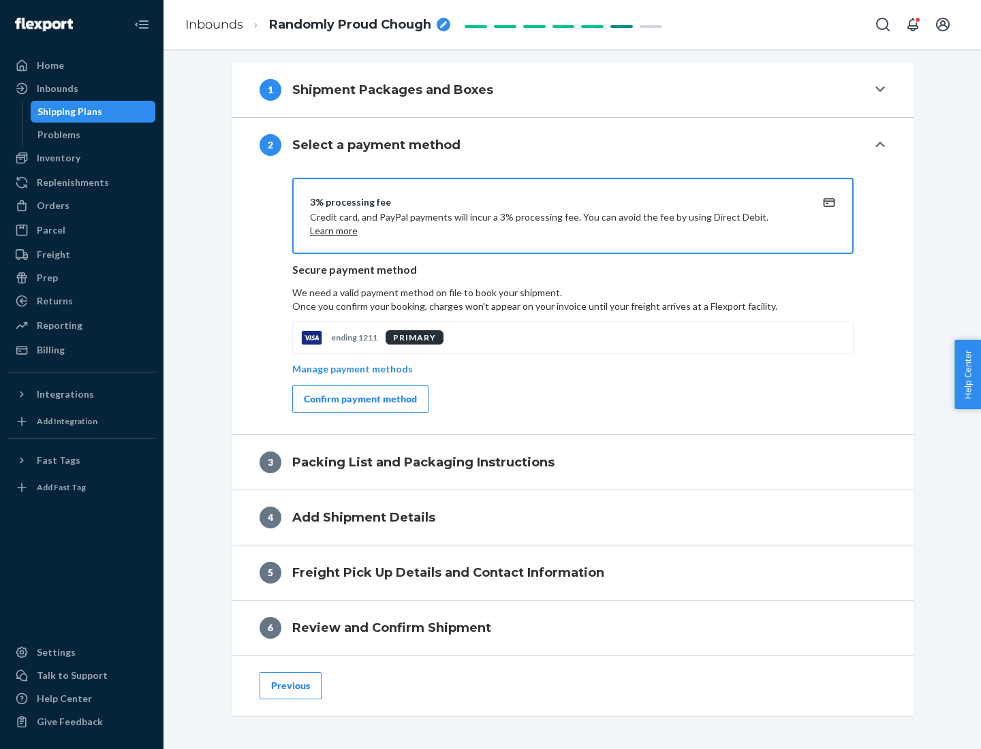
click at [359, 399] on div "Confirm payment method" at bounding box center [360, 399] width 113 height 14
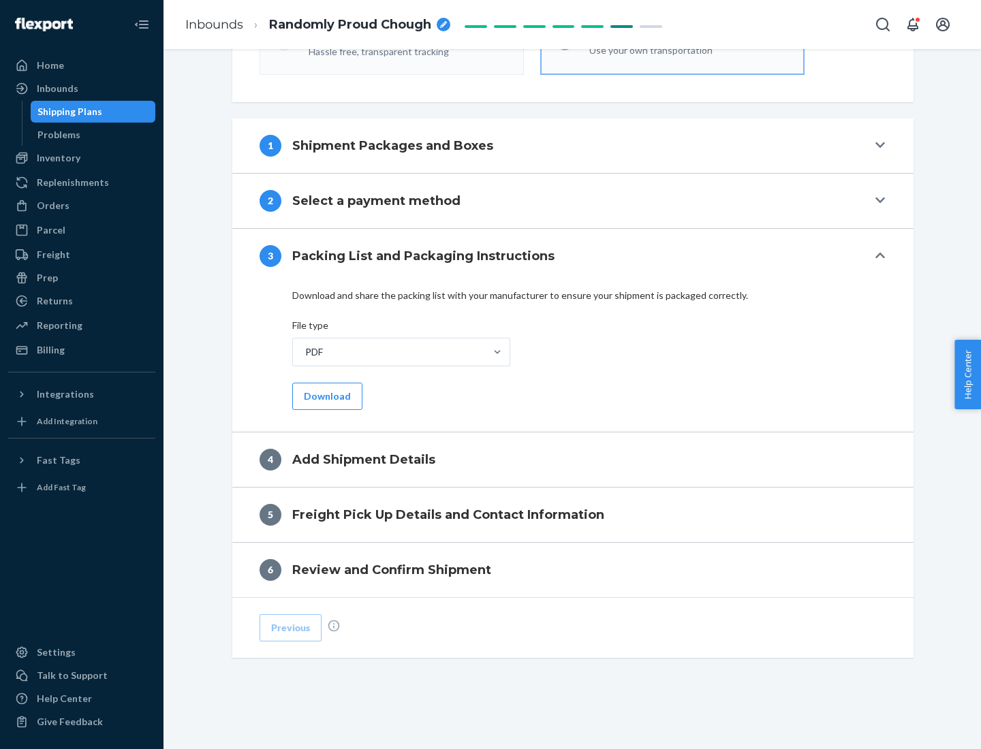
scroll to position [430, 0]
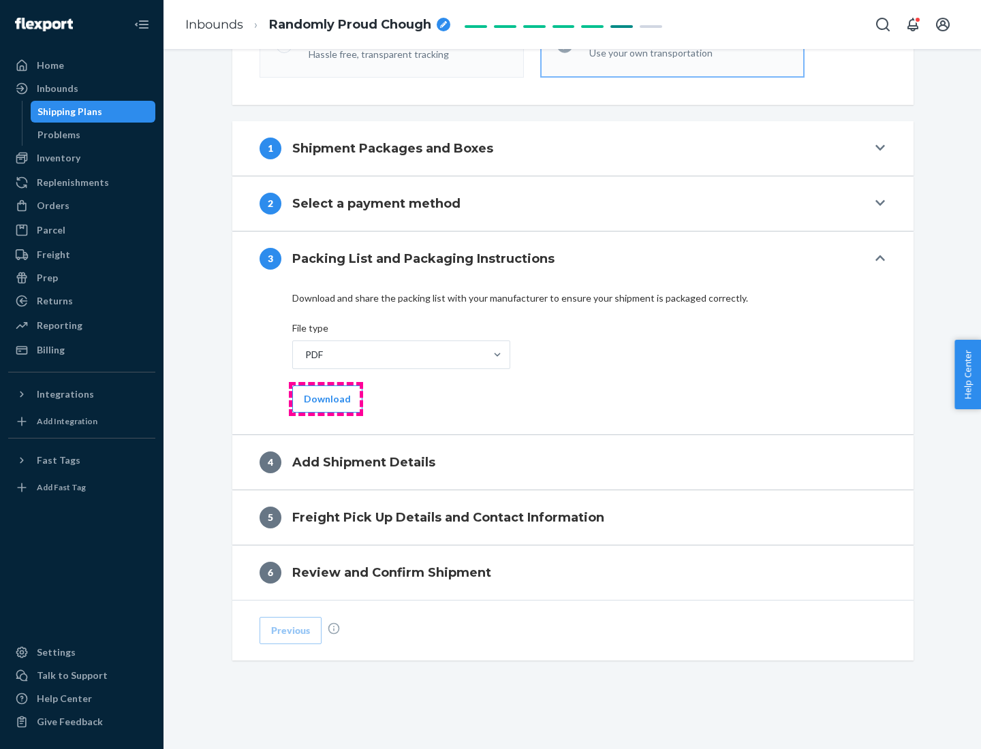
click at [326, 398] on button "Download" at bounding box center [327, 399] width 70 height 27
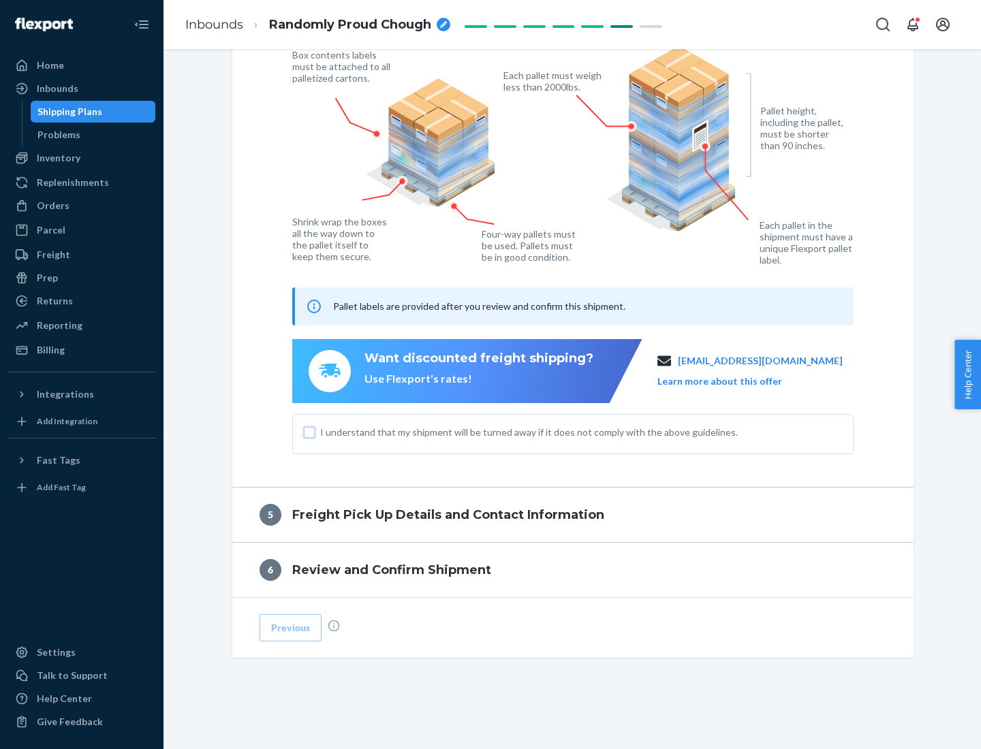
click at [309, 432] on input "I understand that my shipment will be turned away if it does not comply with th…" at bounding box center [309, 432] width 11 height 11
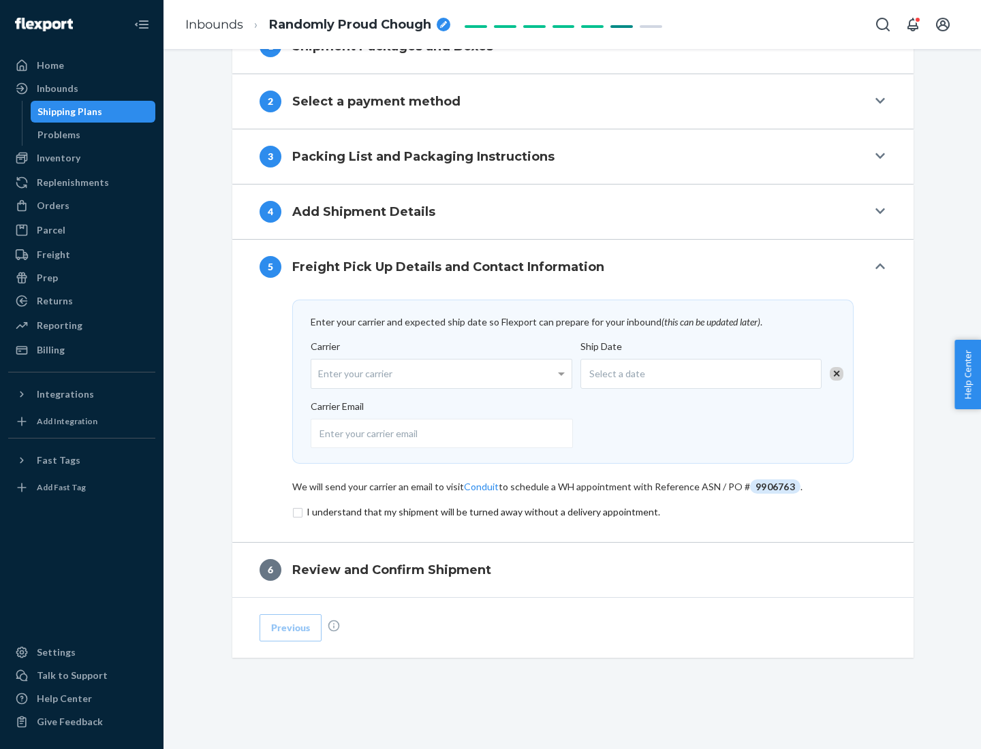
scroll to position [532, 0]
click at [573, 512] on input "checkbox" at bounding box center [572, 512] width 561 height 16
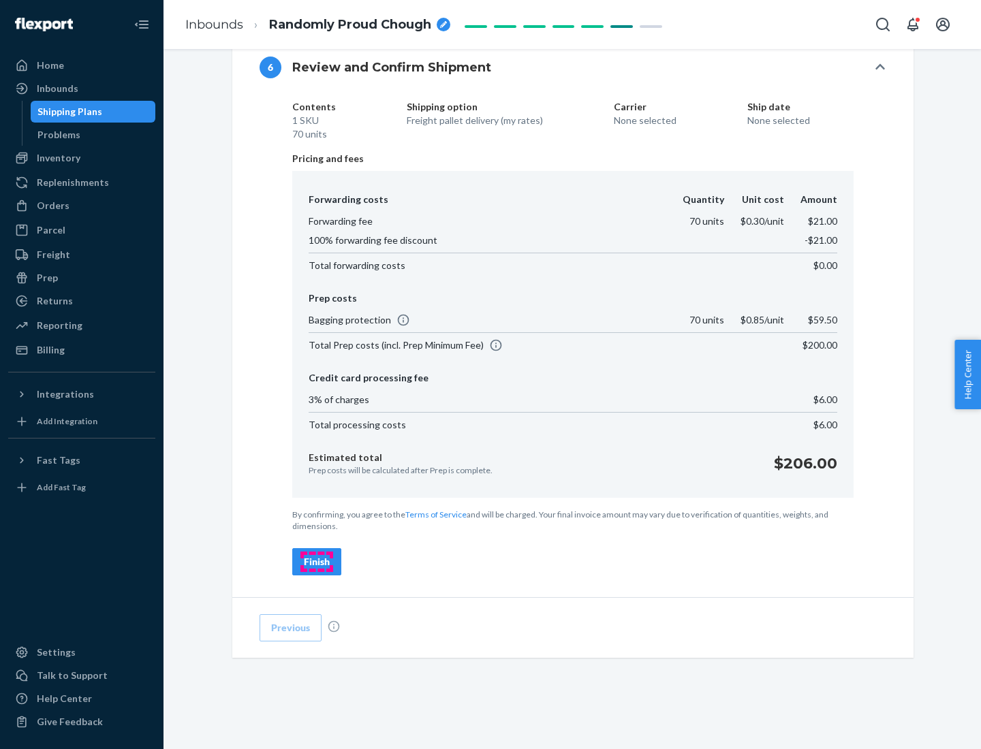
click at [317, 562] on div "Finish" at bounding box center [317, 562] width 26 height 14
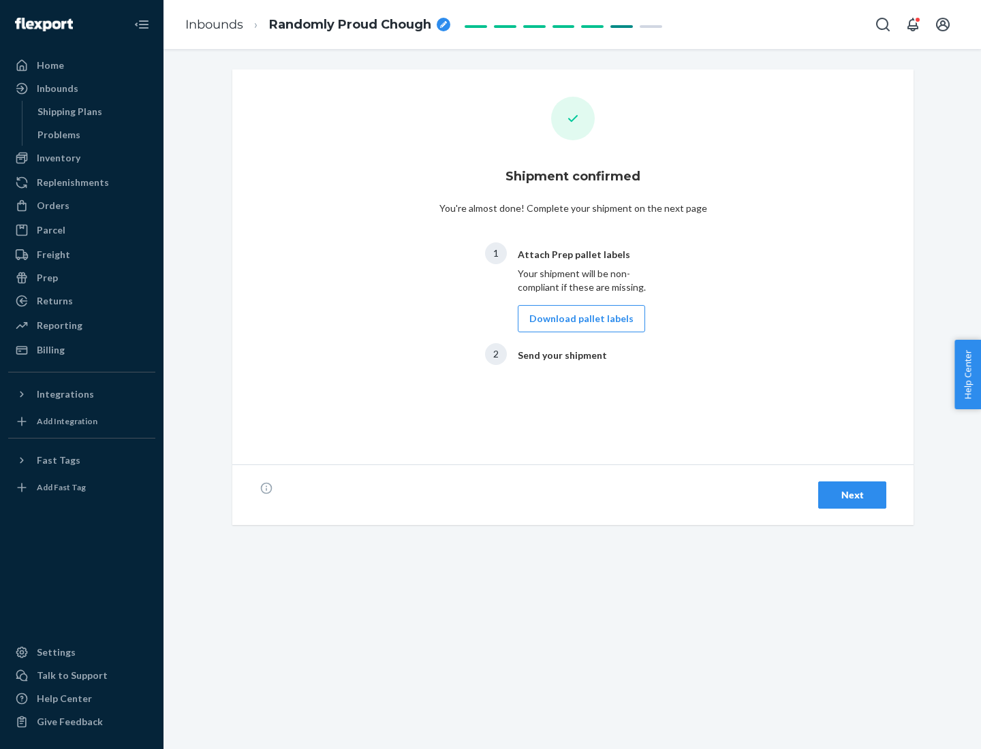
click at [578, 319] on button "Download pallet labels" at bounding box center [581, 318] width 127 height 27
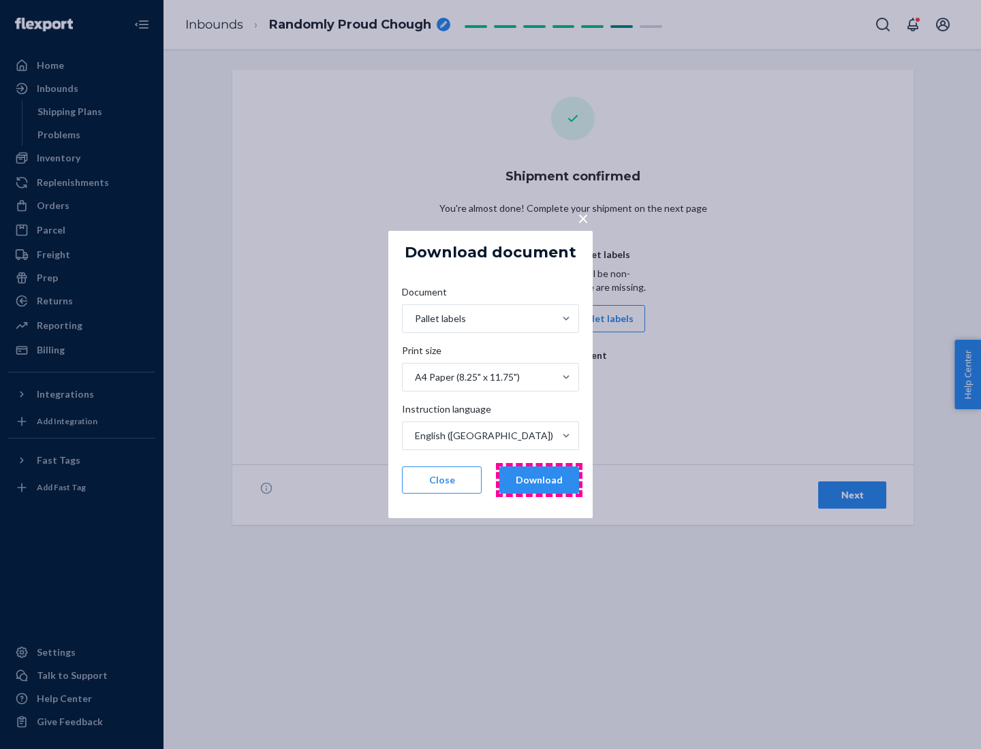
click at [539, 480] on button "Download" at bounding box center [539, 480] width 80 height 27
click at [582, 217] on span "×" at bounding box center [583, 217] width 11 height 23
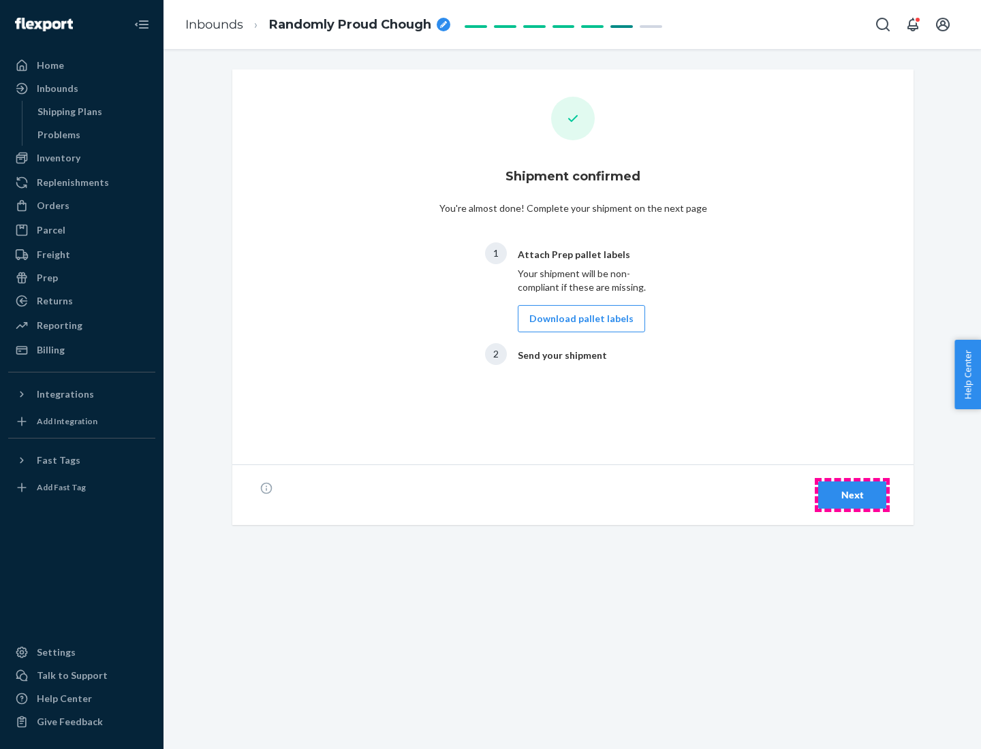
click at [852, 495] on div "Next" at bounding box center [852, 495] width 45 height 14
